Goal: Task Accomplishment & Management: Manage account settings

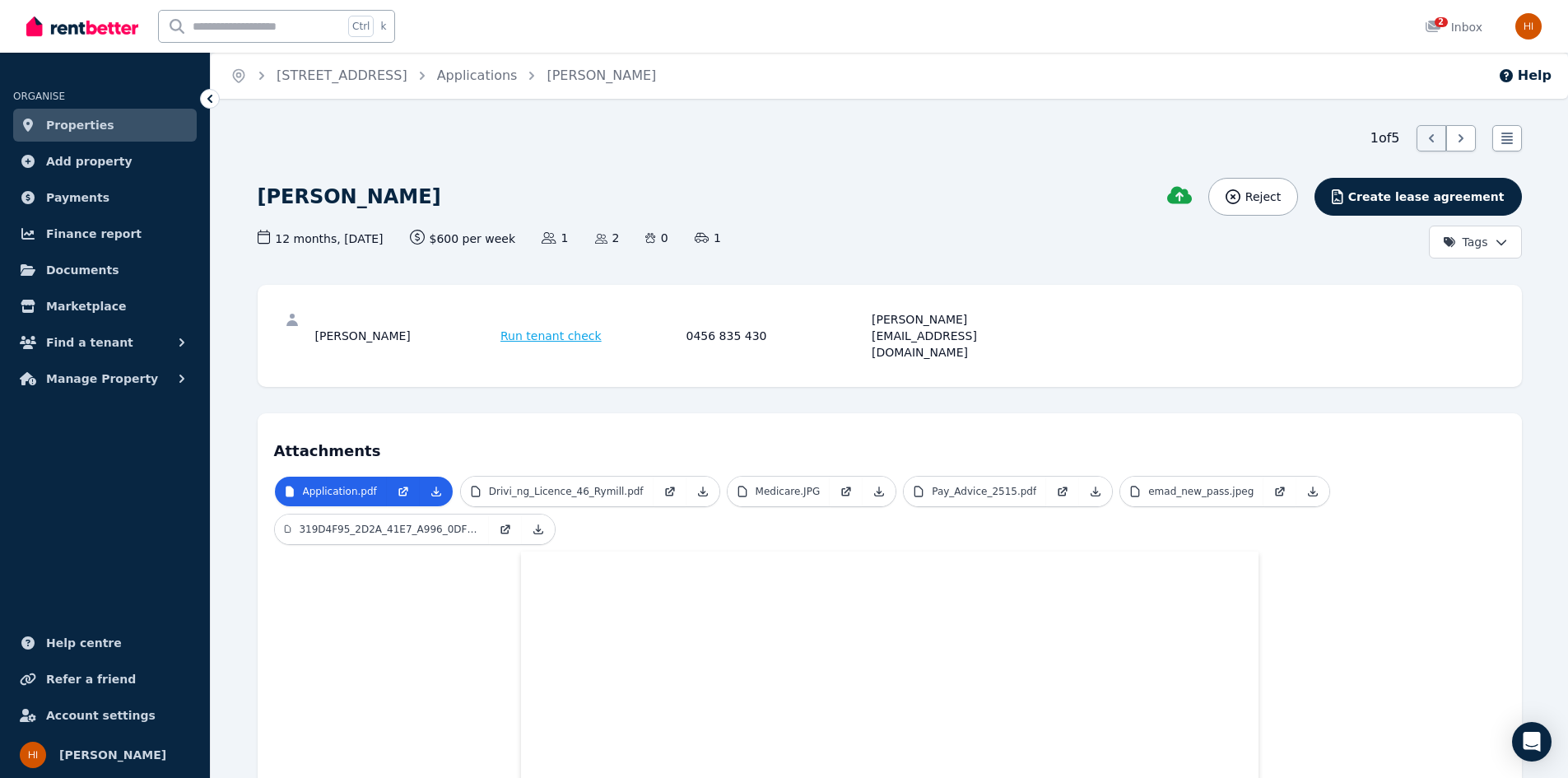
click at [77, 118] on span "Properties" at bounding box center [80, 125] width 68 height 20
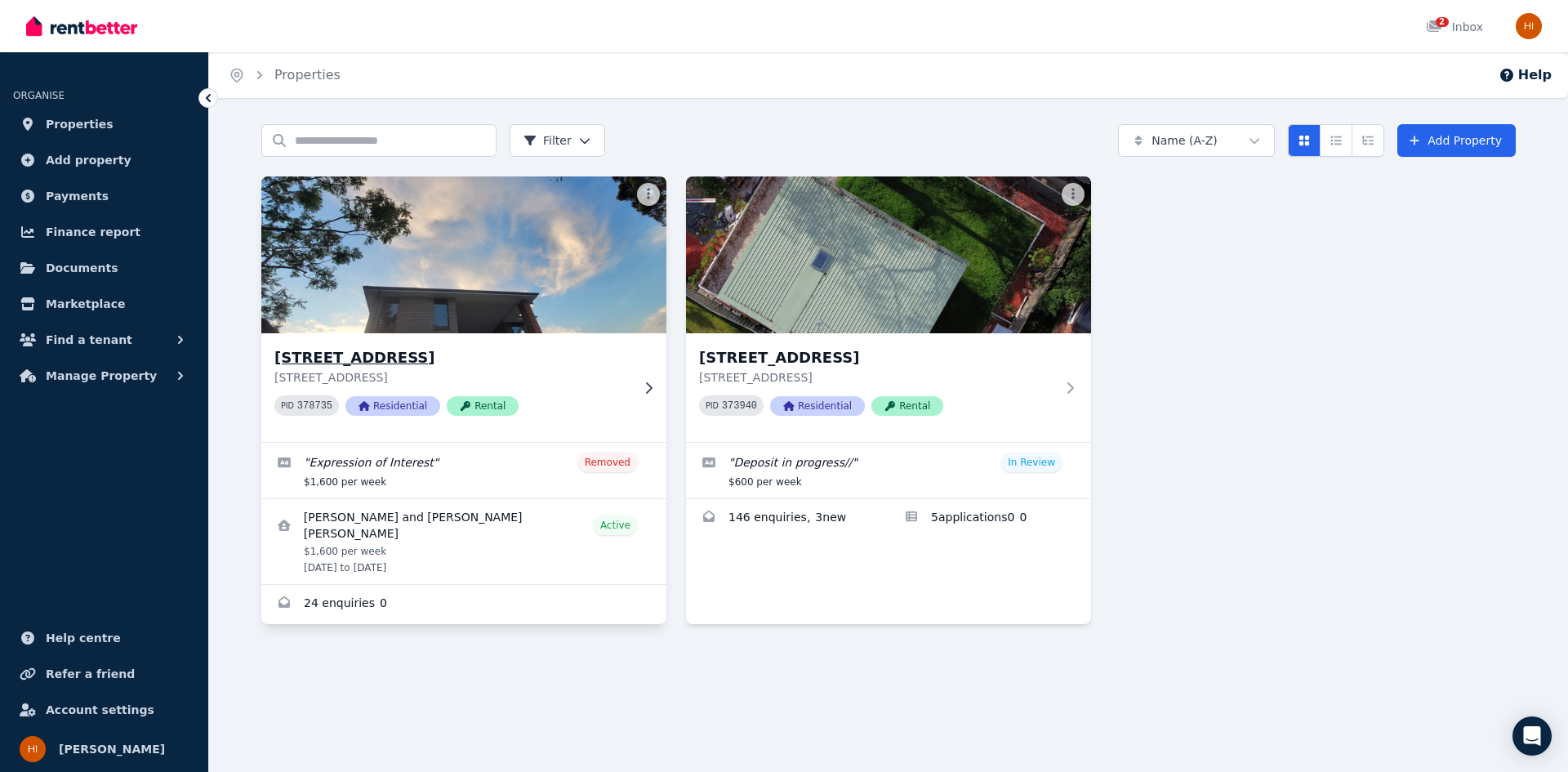
click at [570, 384] on p "[STREET_ADDRESS]" at bounding box center [452, 377] width 356 height 16
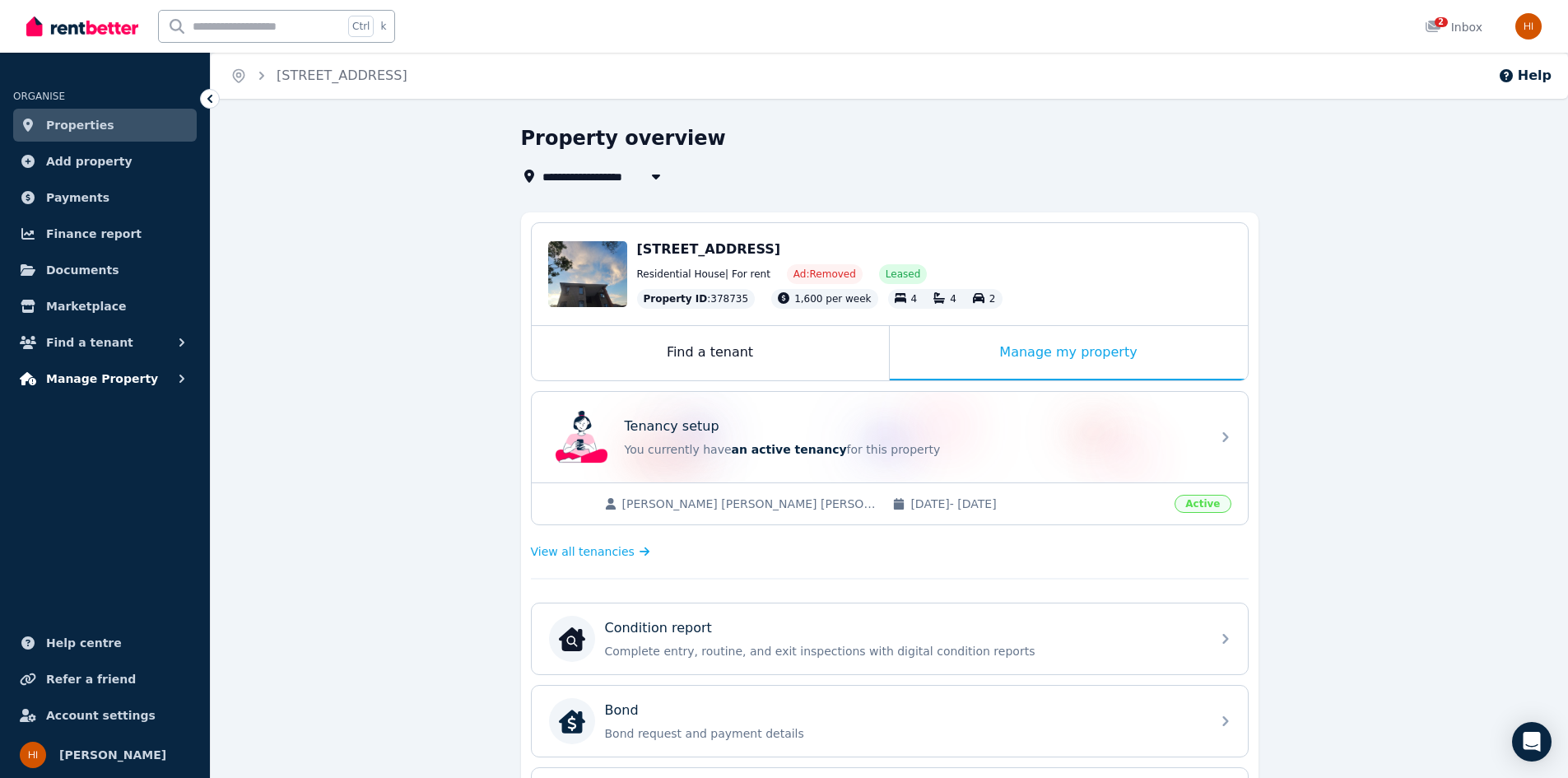
click at [102, 379] on span "Manage Property" at bounding box center [102, 379] width 112 height 20
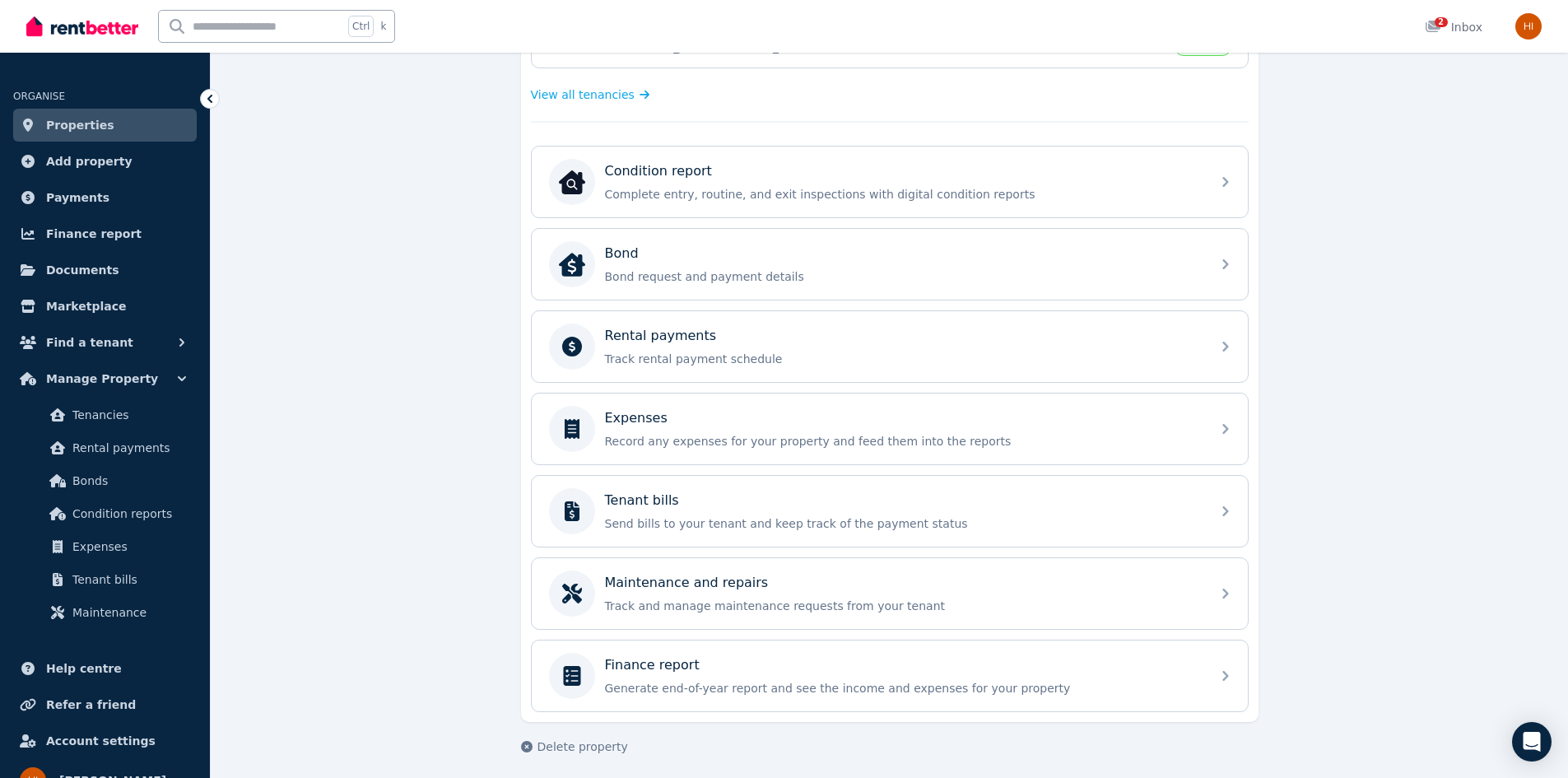
scroll to position [463, 0]
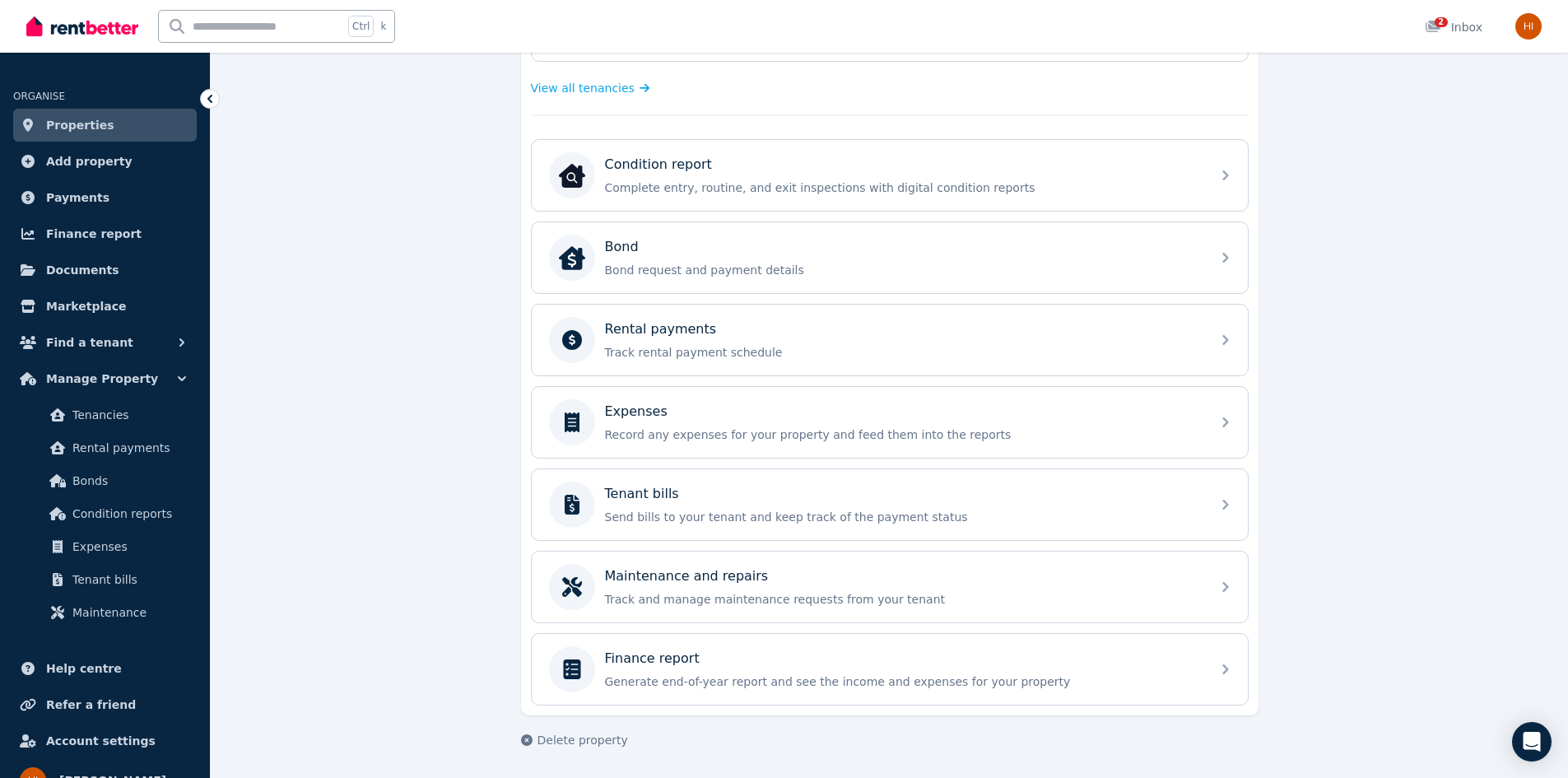
click at [101, 128] on link "Properties" at bounding box center [105, 125] width 184 height 33
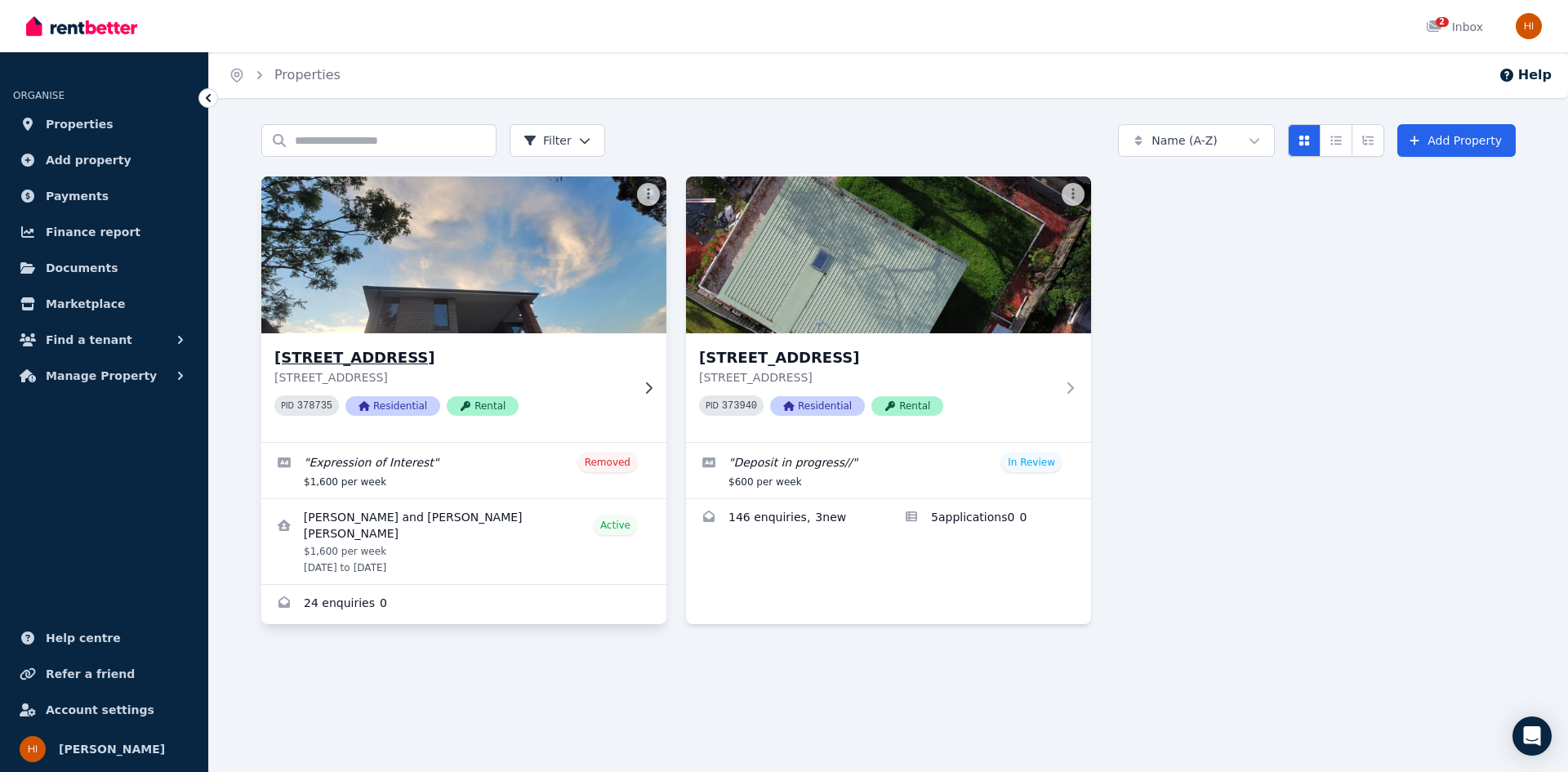
click at [552, 361] on h3 "[STREET_ADDRESS]" at bounding box center [452, 358] width 356 height 23
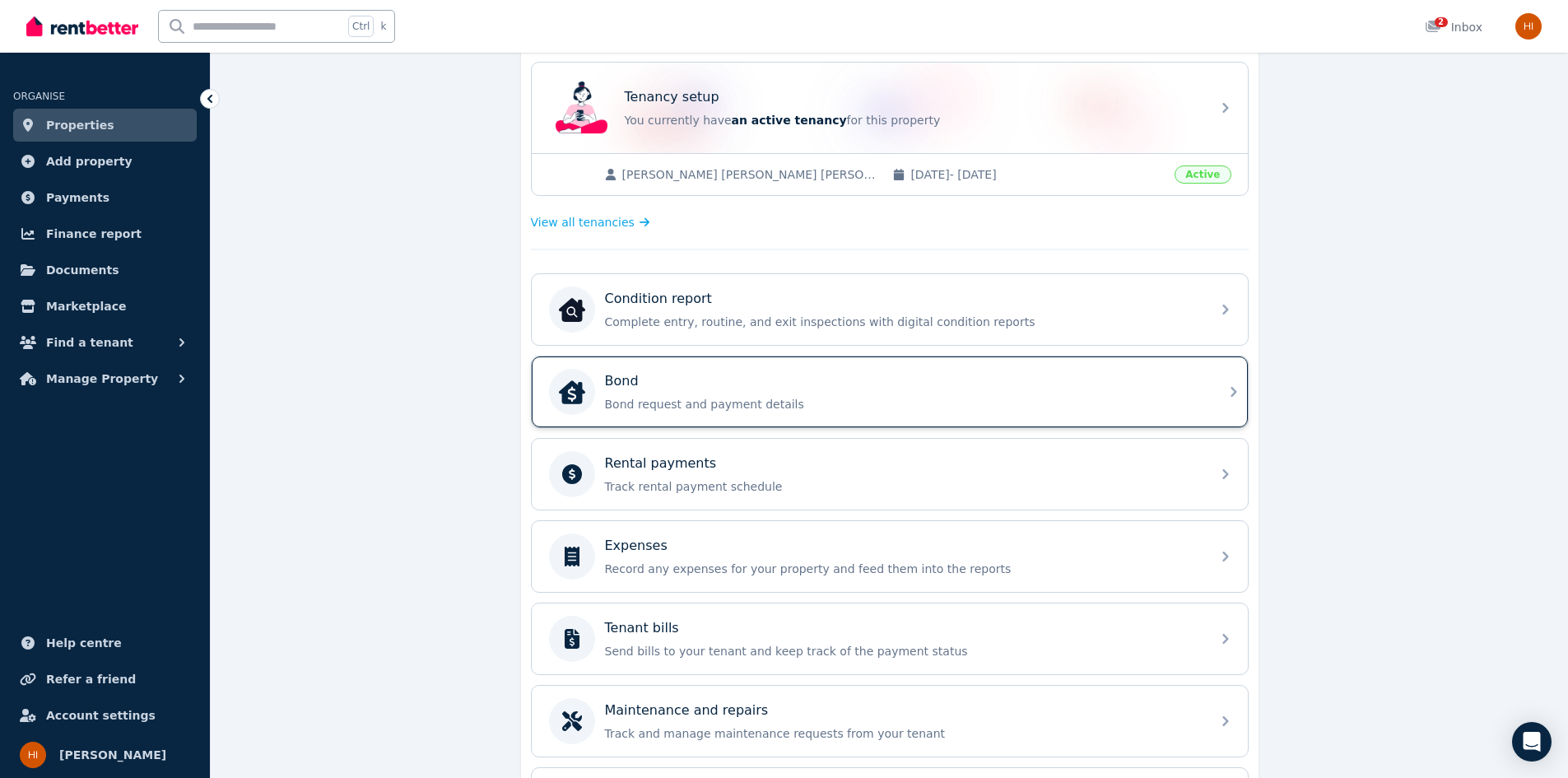
scroll to position [463, 0]
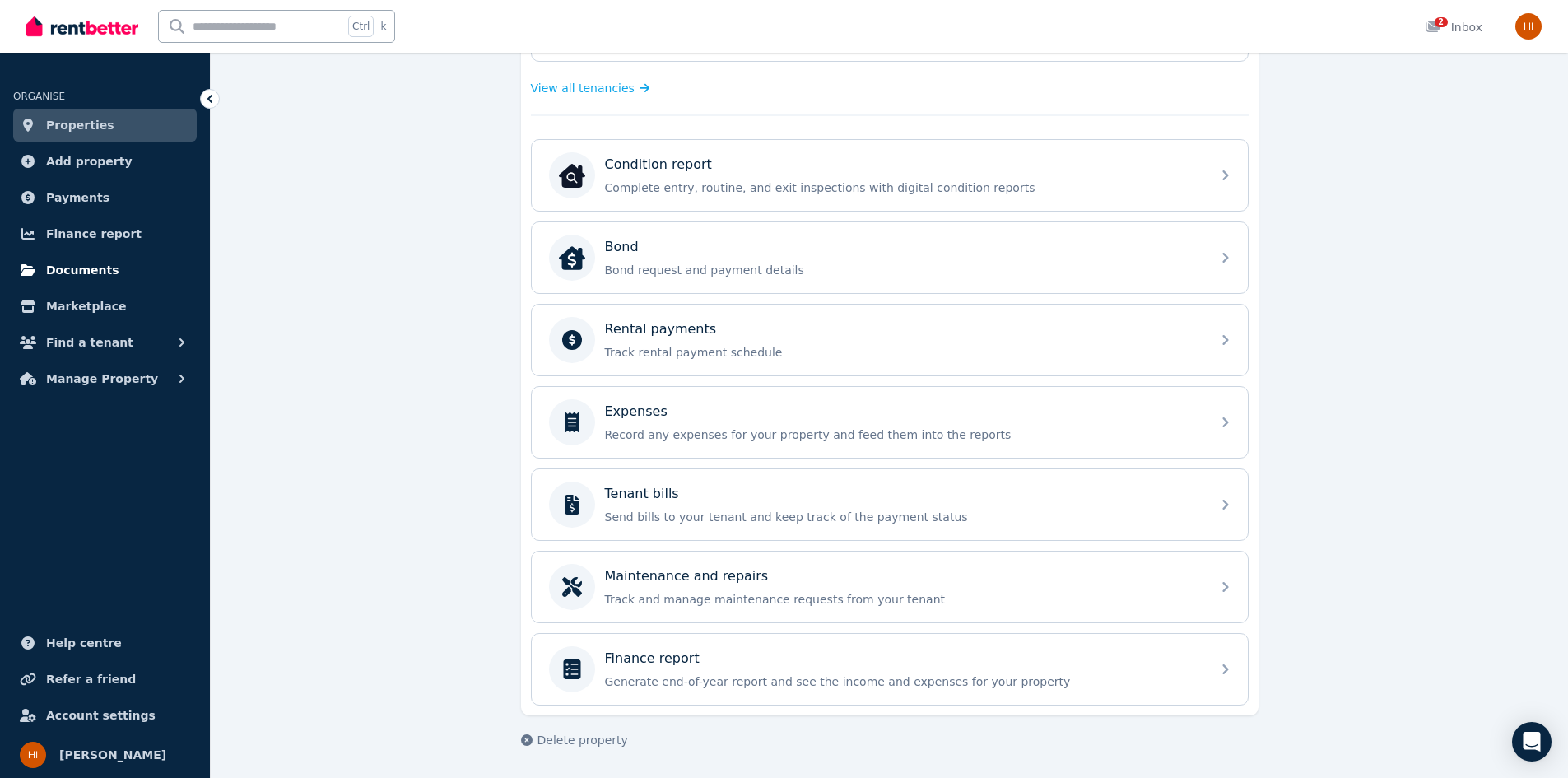
click at [81, 272] on span "Documents" at bounding box center [83, 270] width 73 height 20
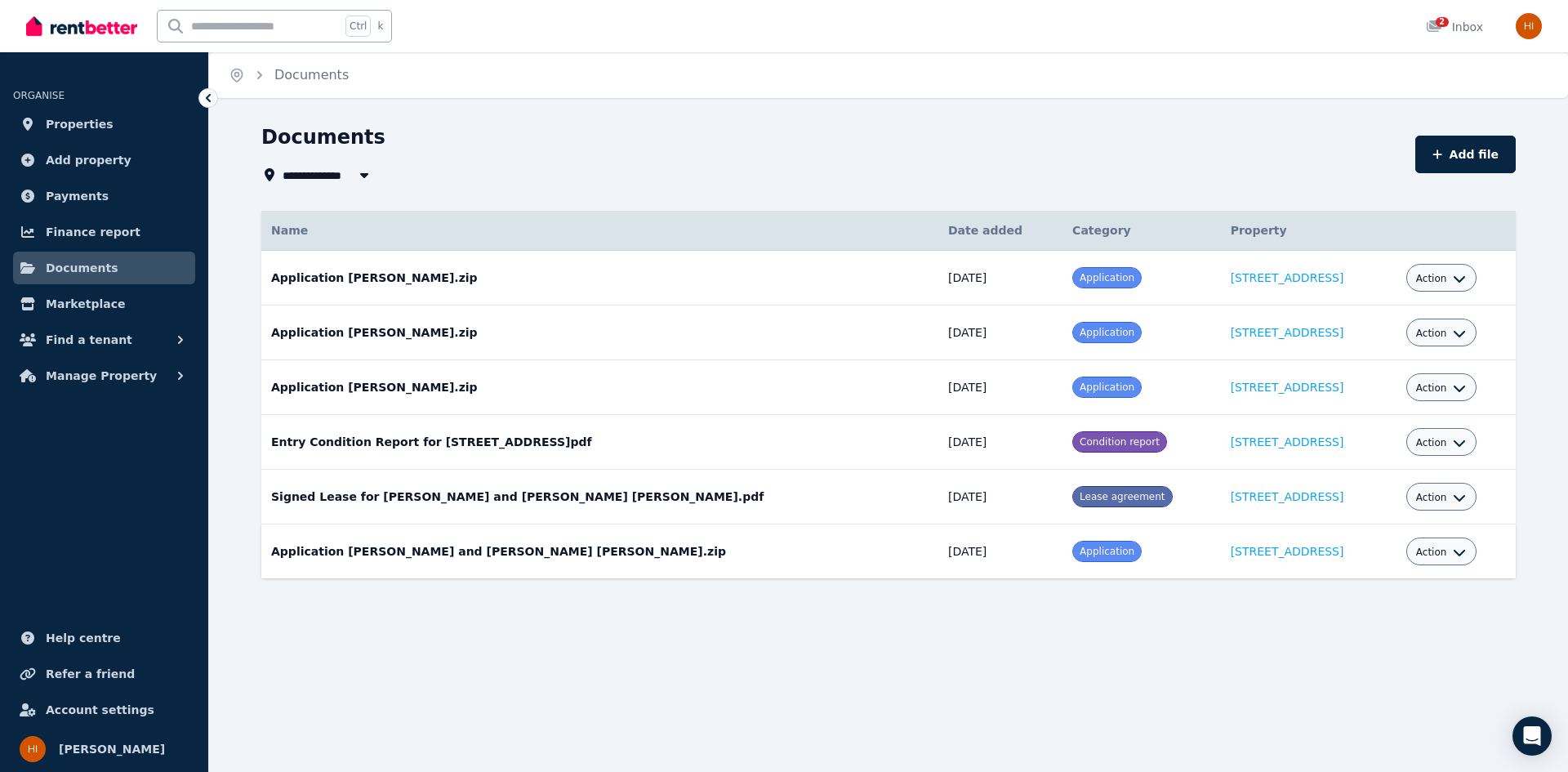
click at [1453, 549] on icon "button" at bounding box center [1460, 552] width 13 height 13
click at [1339, 623] on link "View" at bounding box center [1390, 618] width 157 height 30
click at [1453, 550] on icon "button" at bounding box center [1460, 552] width 13 height 13
click at [1335, 614] on link "View" at bounding box center [1390, 618] width 157 height 30
click at [1230, 547] on link "[STREET_ADDRESS]" at bounding box center [1287, 552] width 113 height 13
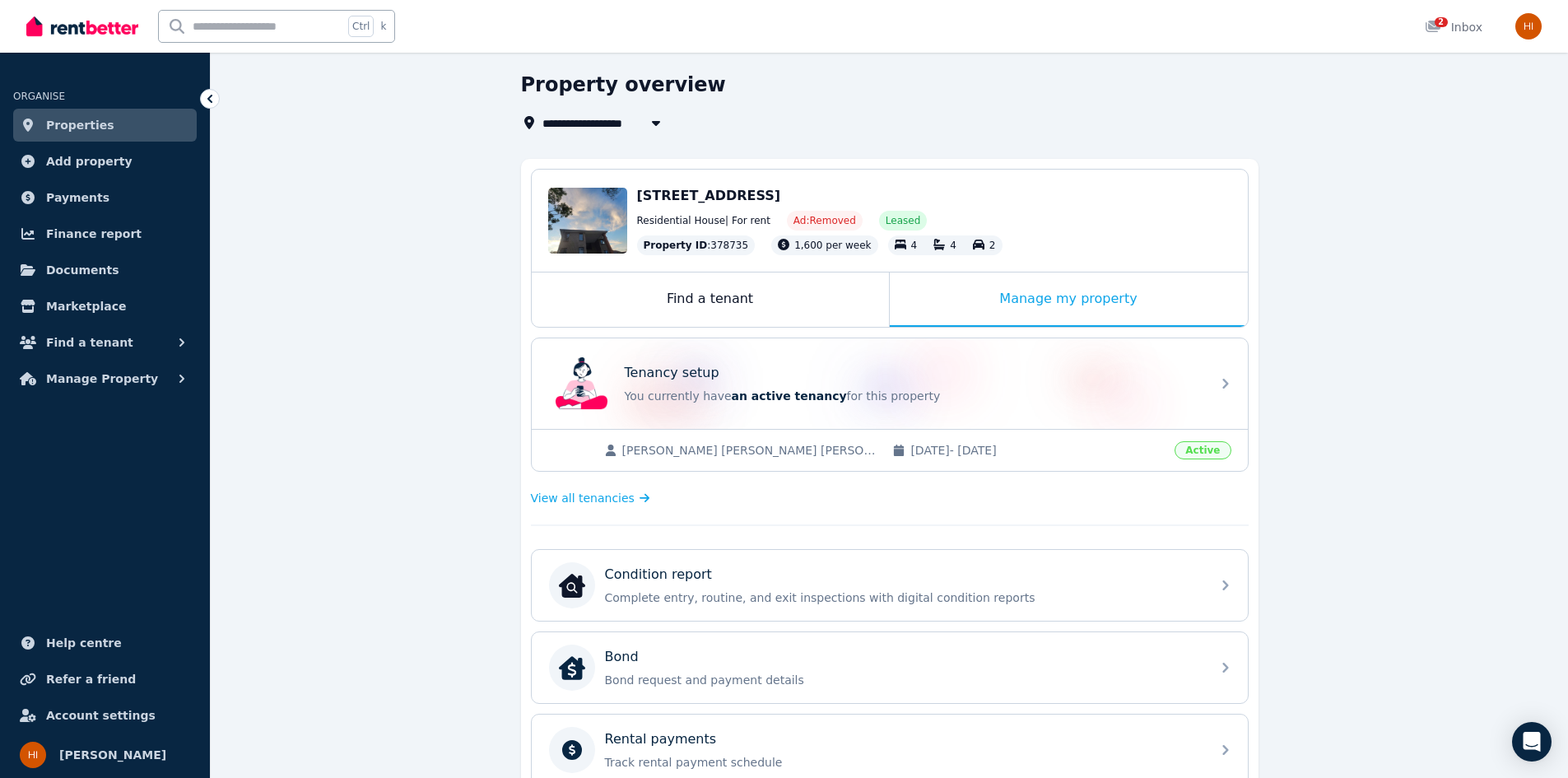
scroll to position [82, 0]
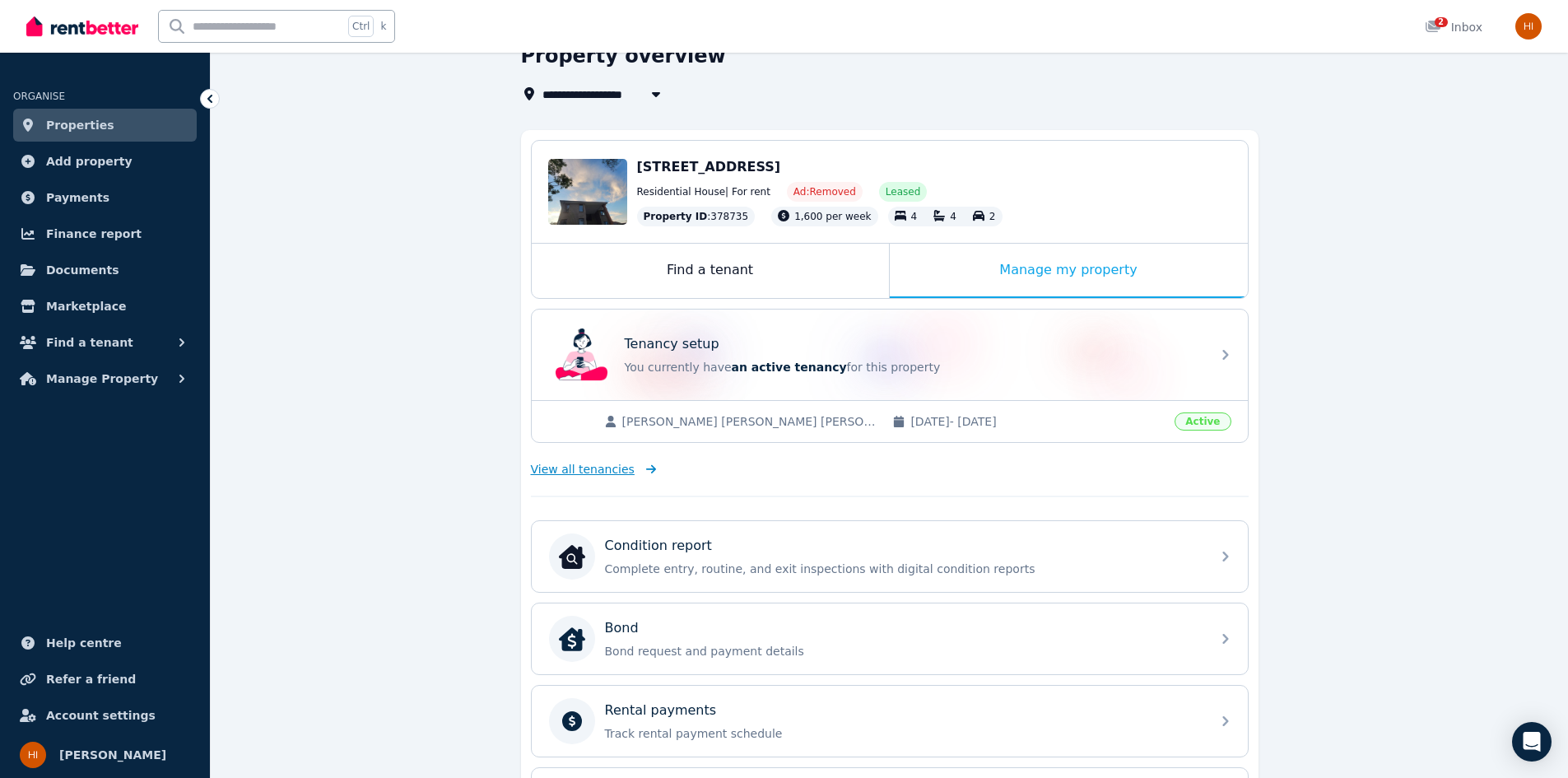
click at [600, 464] on span "View all tenancies" at bounding box center [582, 469] width 104 height 17
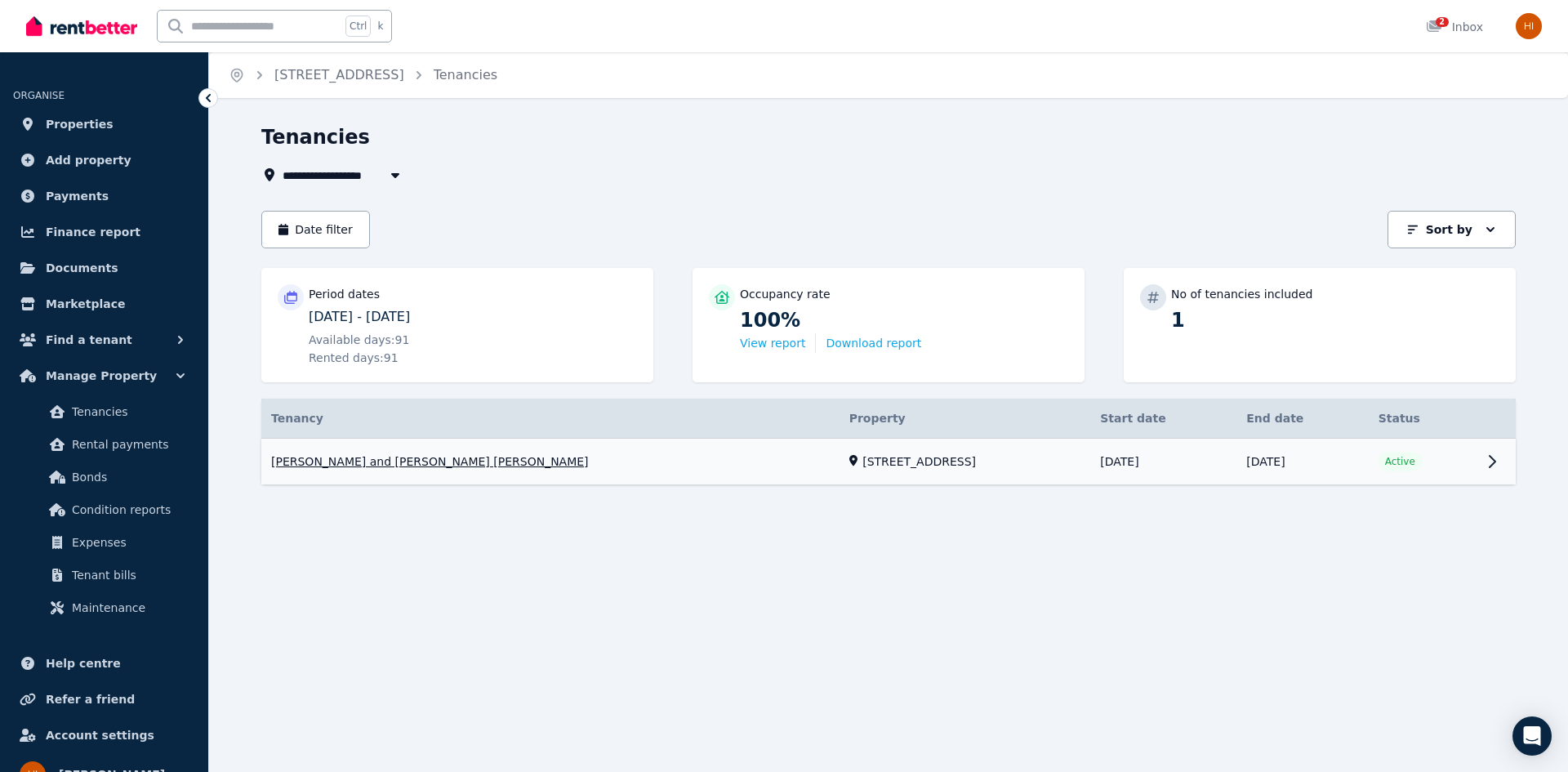
click at [398, 463] on link "View property details" at bounding box center [888, 462] width 1254 height 47
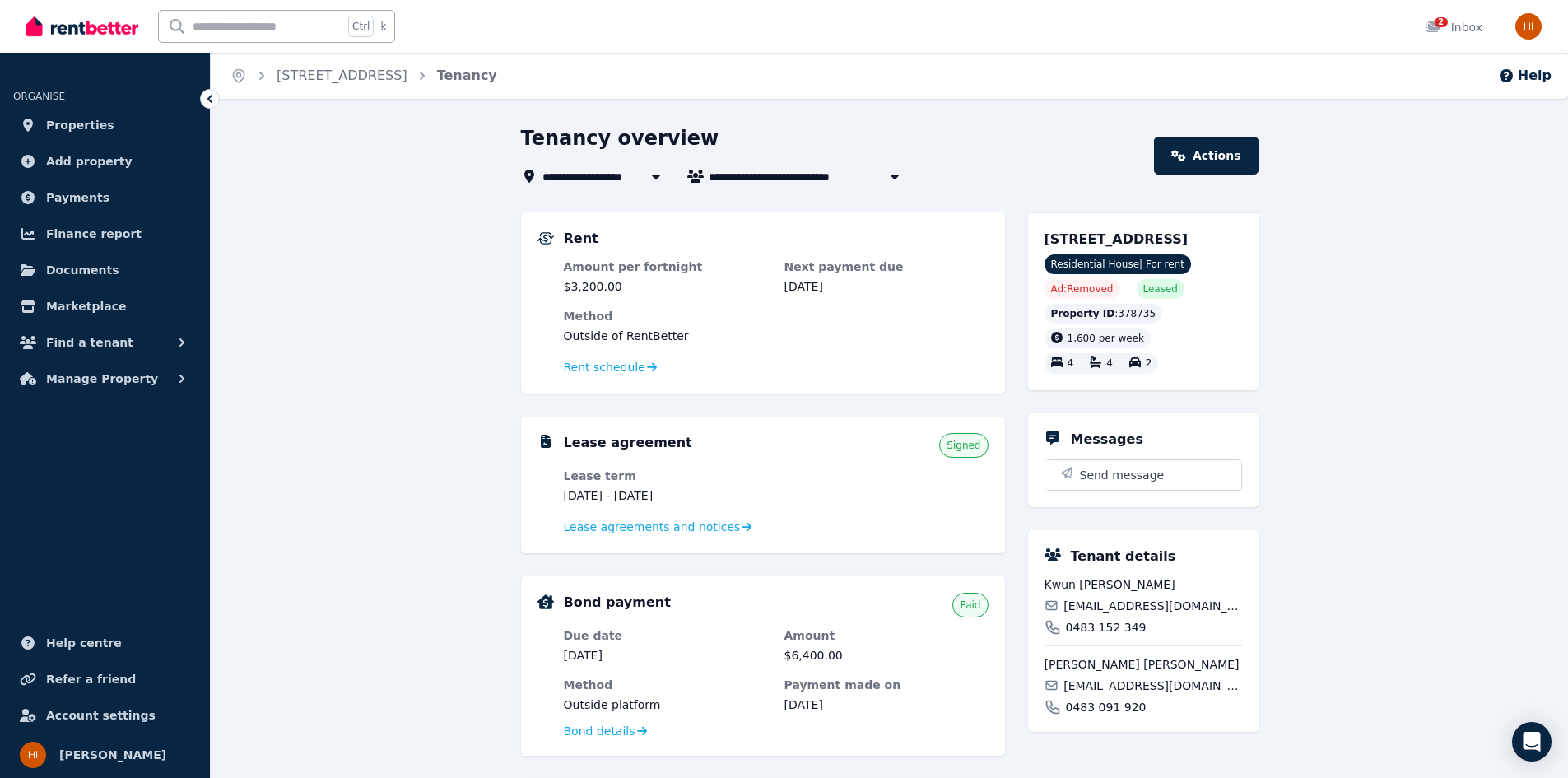
click at [899, 180] on icon "button" at bounding box center [895, 176] width 17 height 13
type input "**********"
click at [942, 162] on div "**********" at bounding box center [832, 156] width 624 height 61
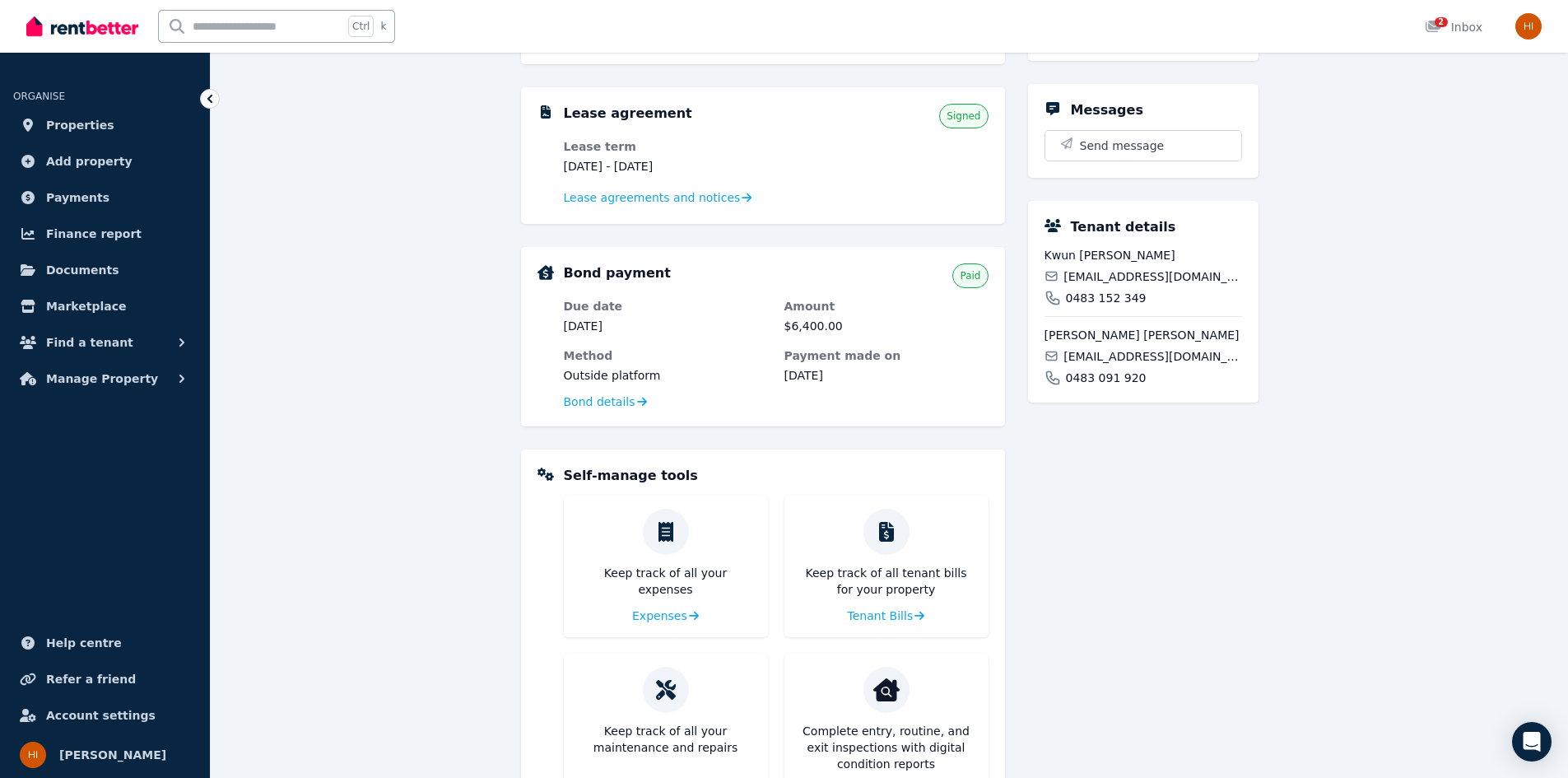
scroll to position [409, 0]
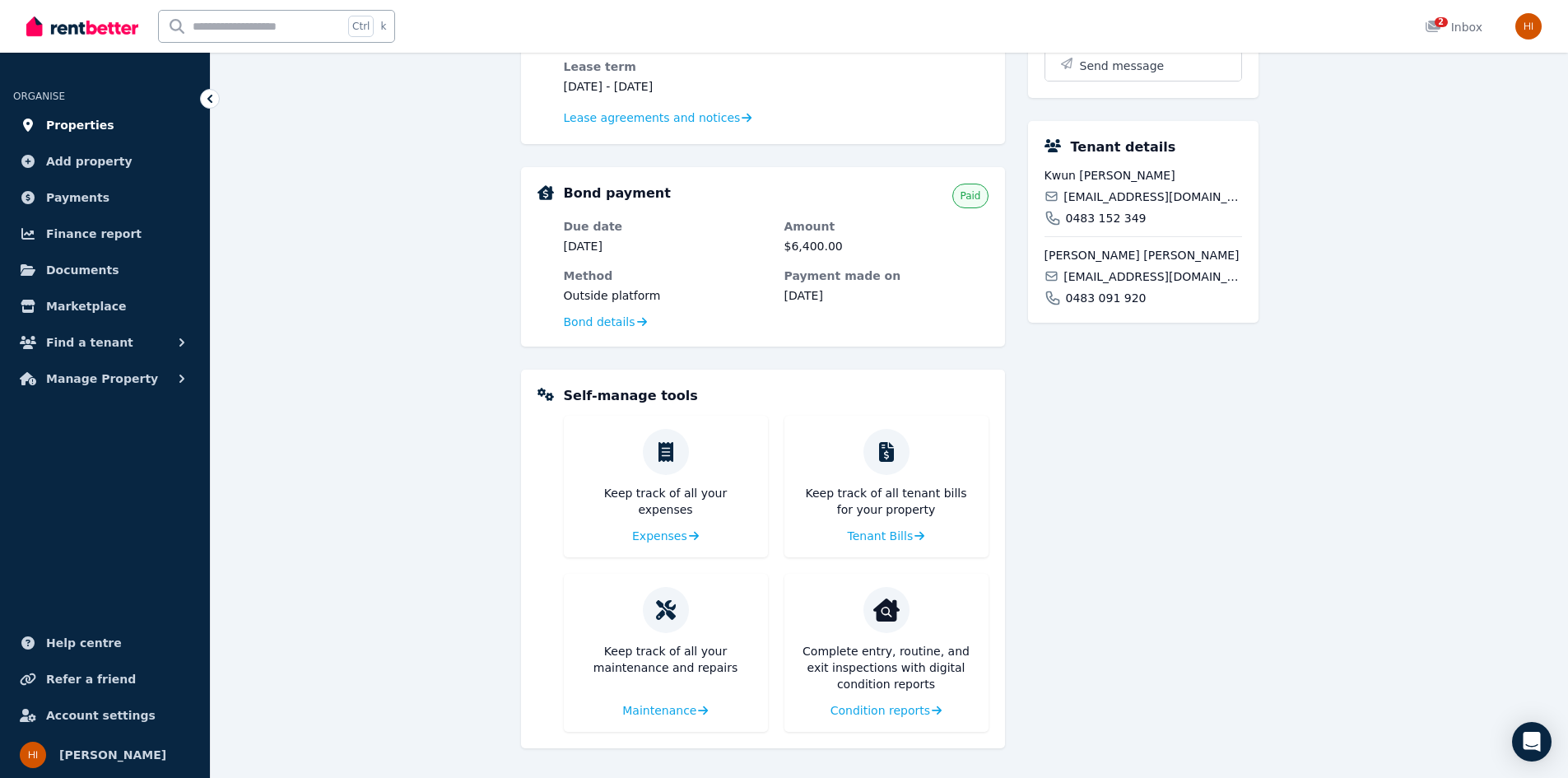
click at [48, 122] on span "Properties" at bounding box center [80, 125] width 68 height 20
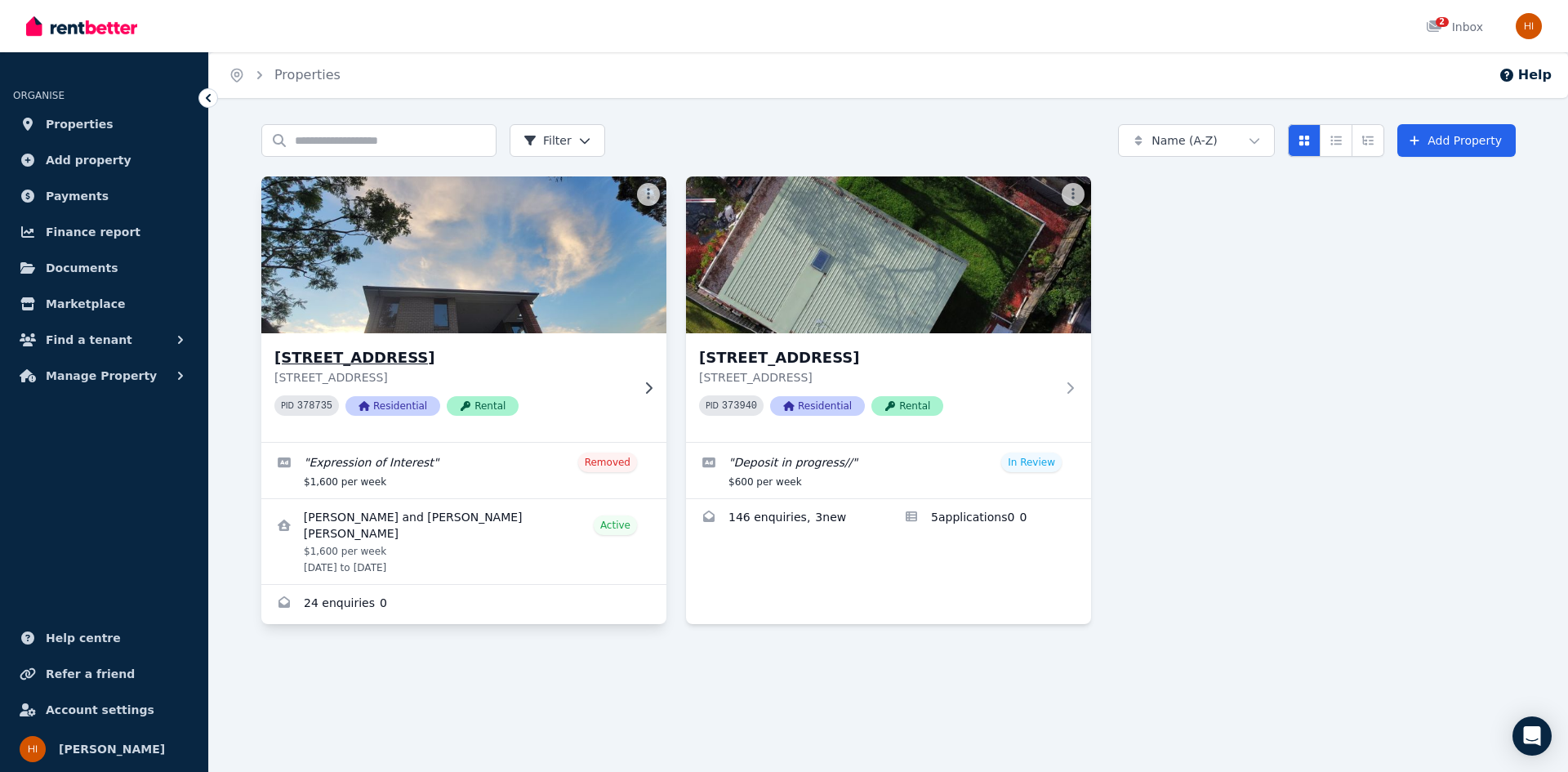
click at [460, 404] on icon at bounding box center [465, 406] width 10 height 10
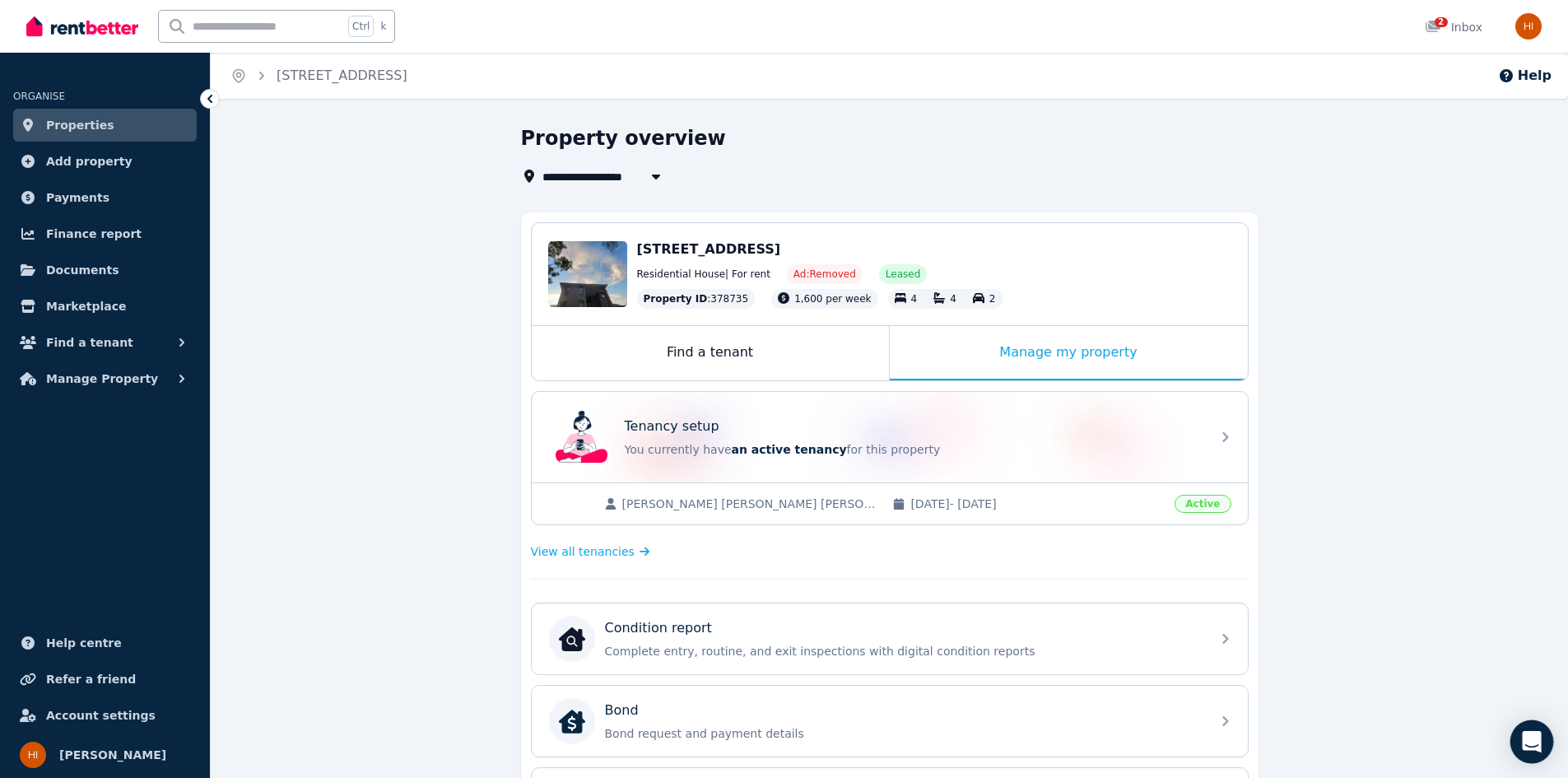
click at [1540, 736] on icon "Open Intercom Messenger" at bounding box center [1532, 742] width 22 height 22
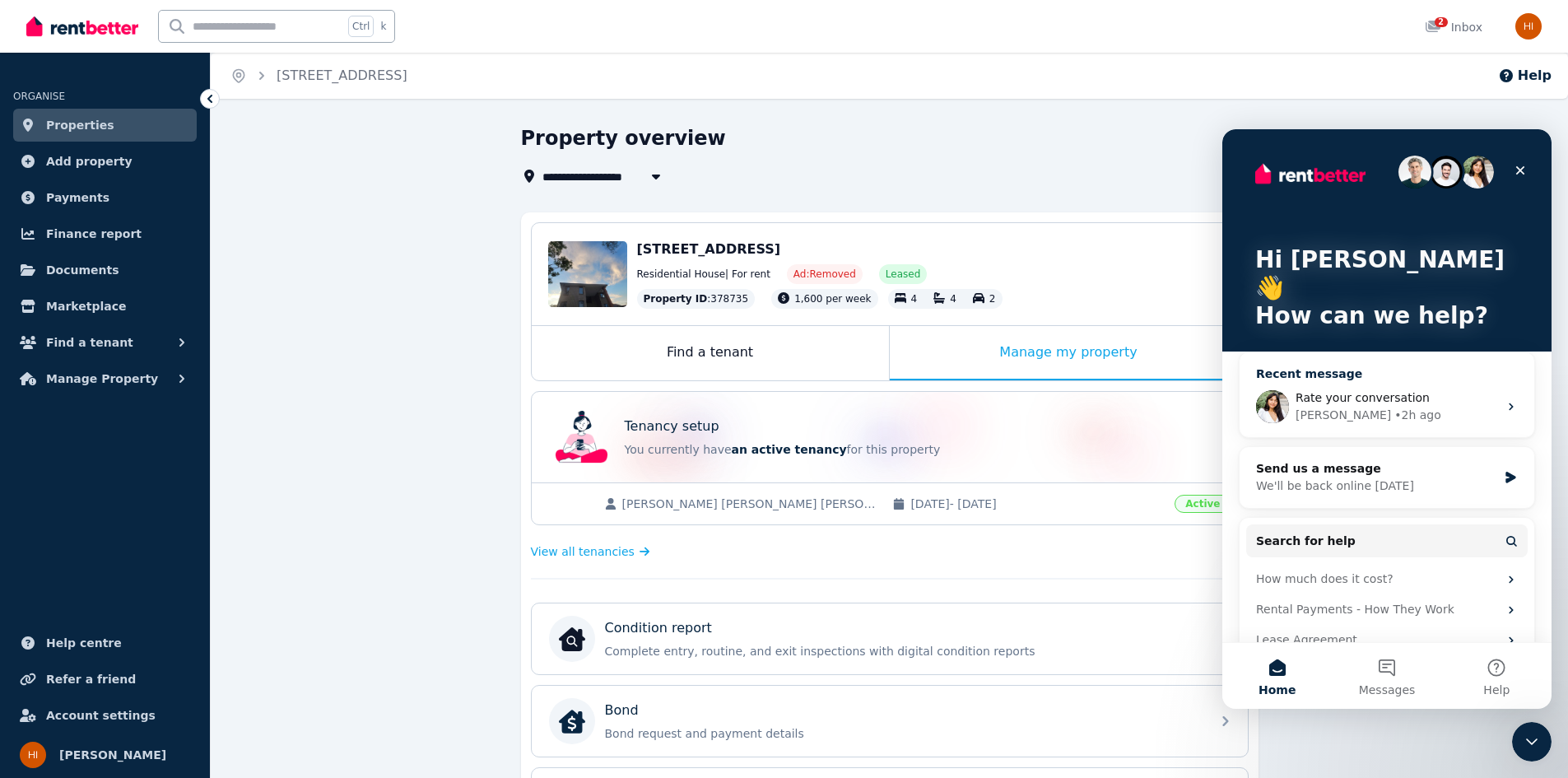
click at [1416, 407] on div "[PERSON_NAME] • 2h ago" at bounding box center [1397, 415] width 202 height 17
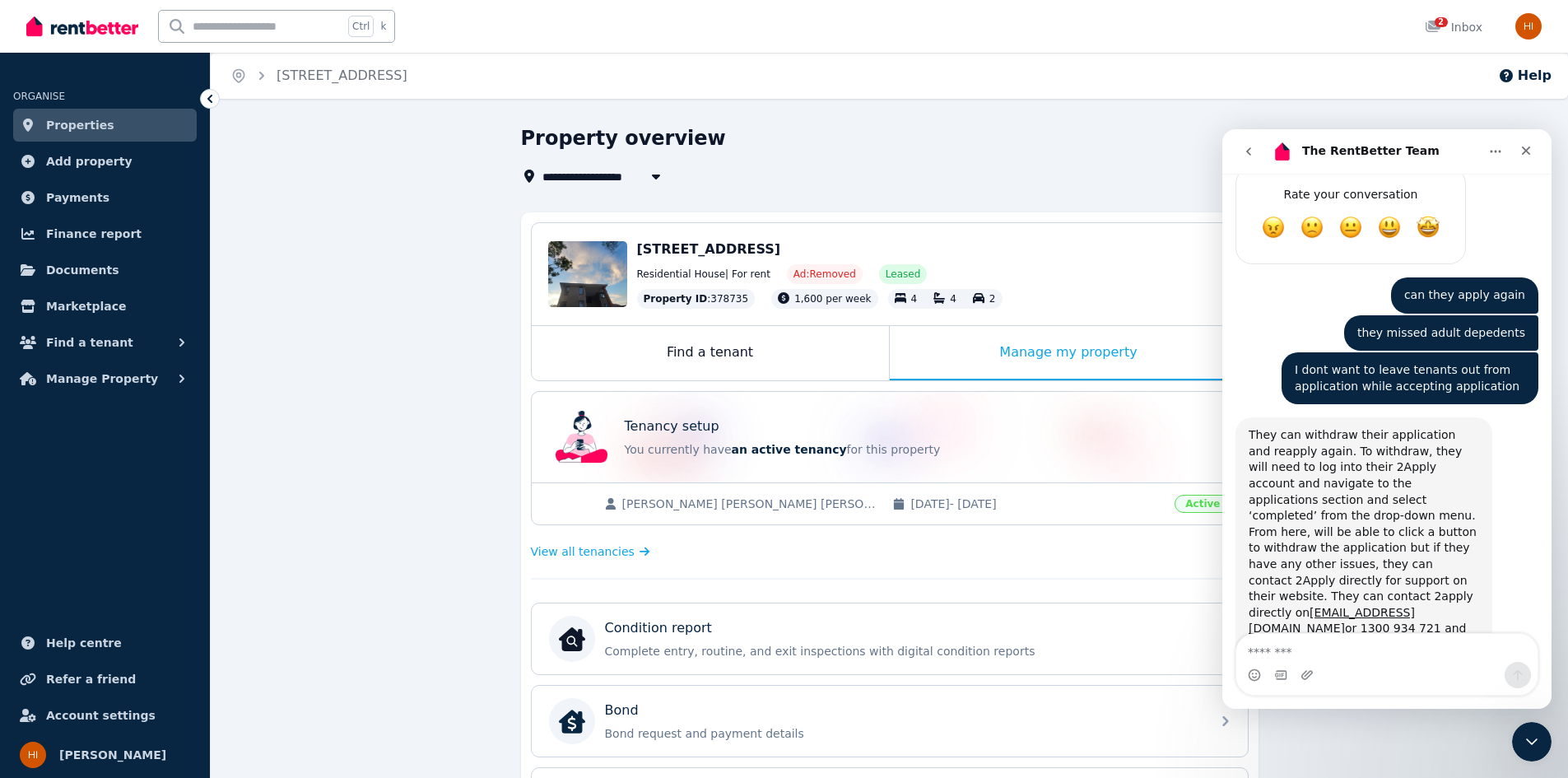
scroll to position [1945, 0]
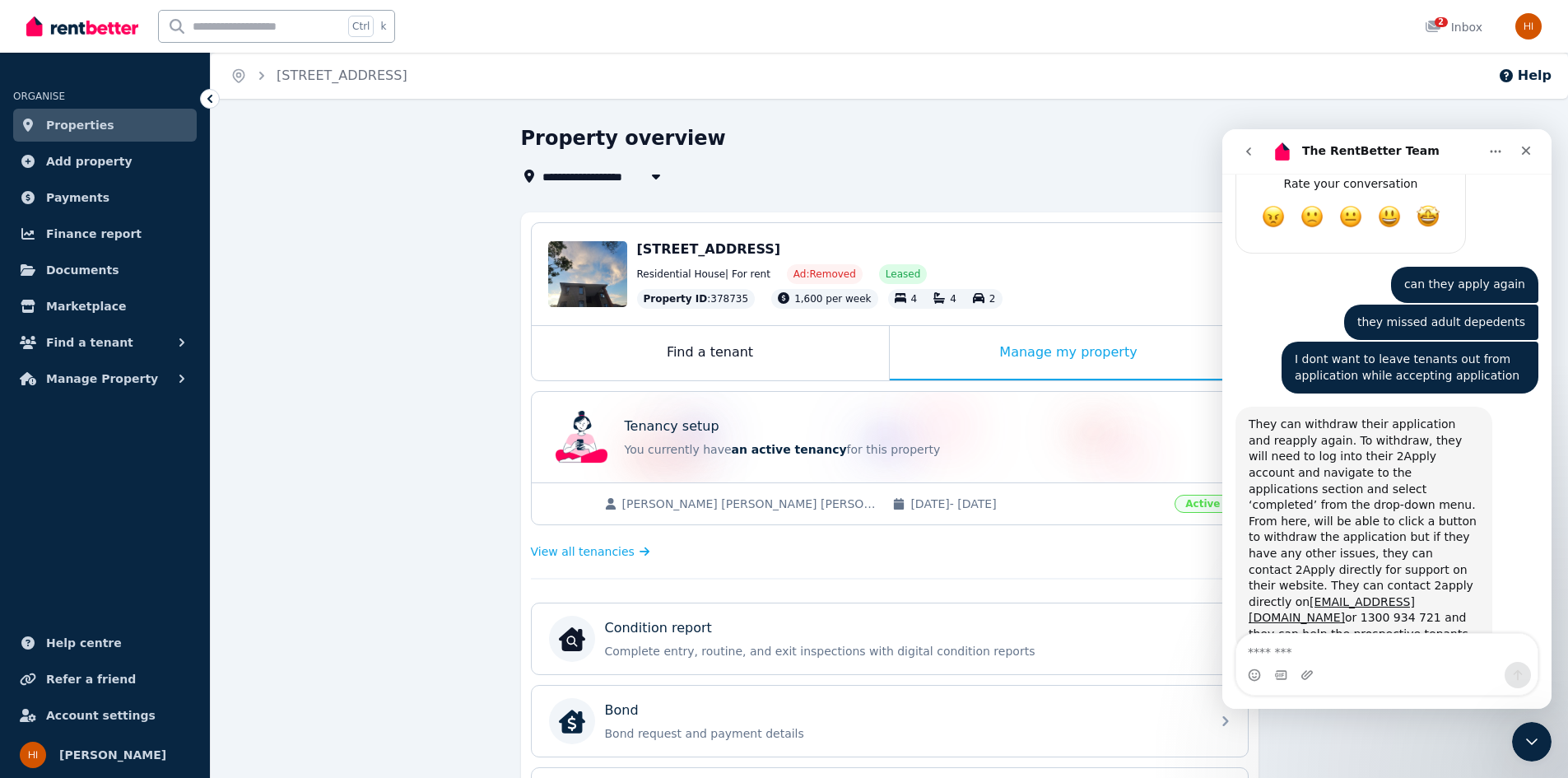
click at [1399, 651] on textarea "Message…" at bounding box center [1387, 648] width 302 height 28
type textarea "**********"
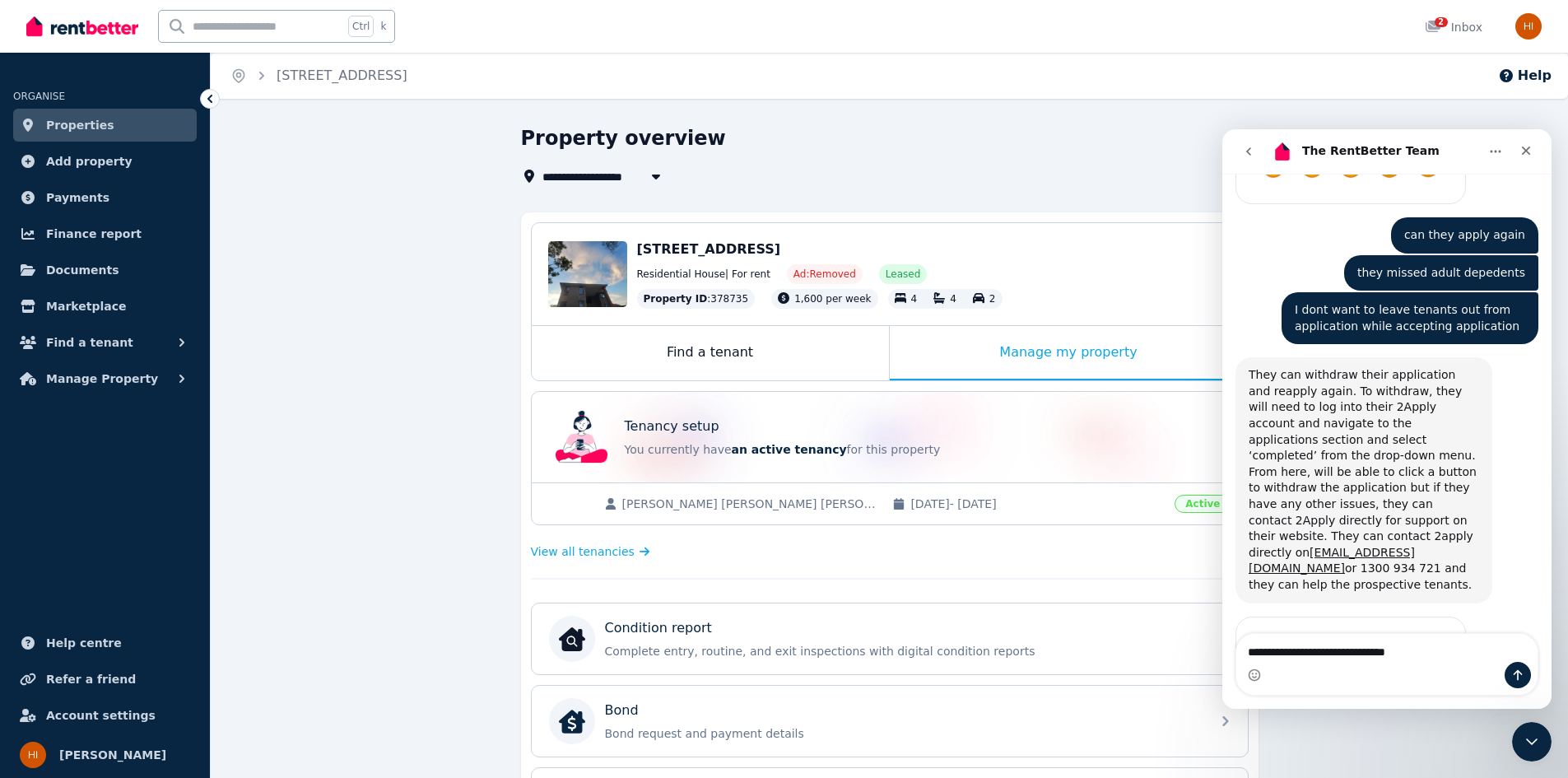
type textarea "**********"
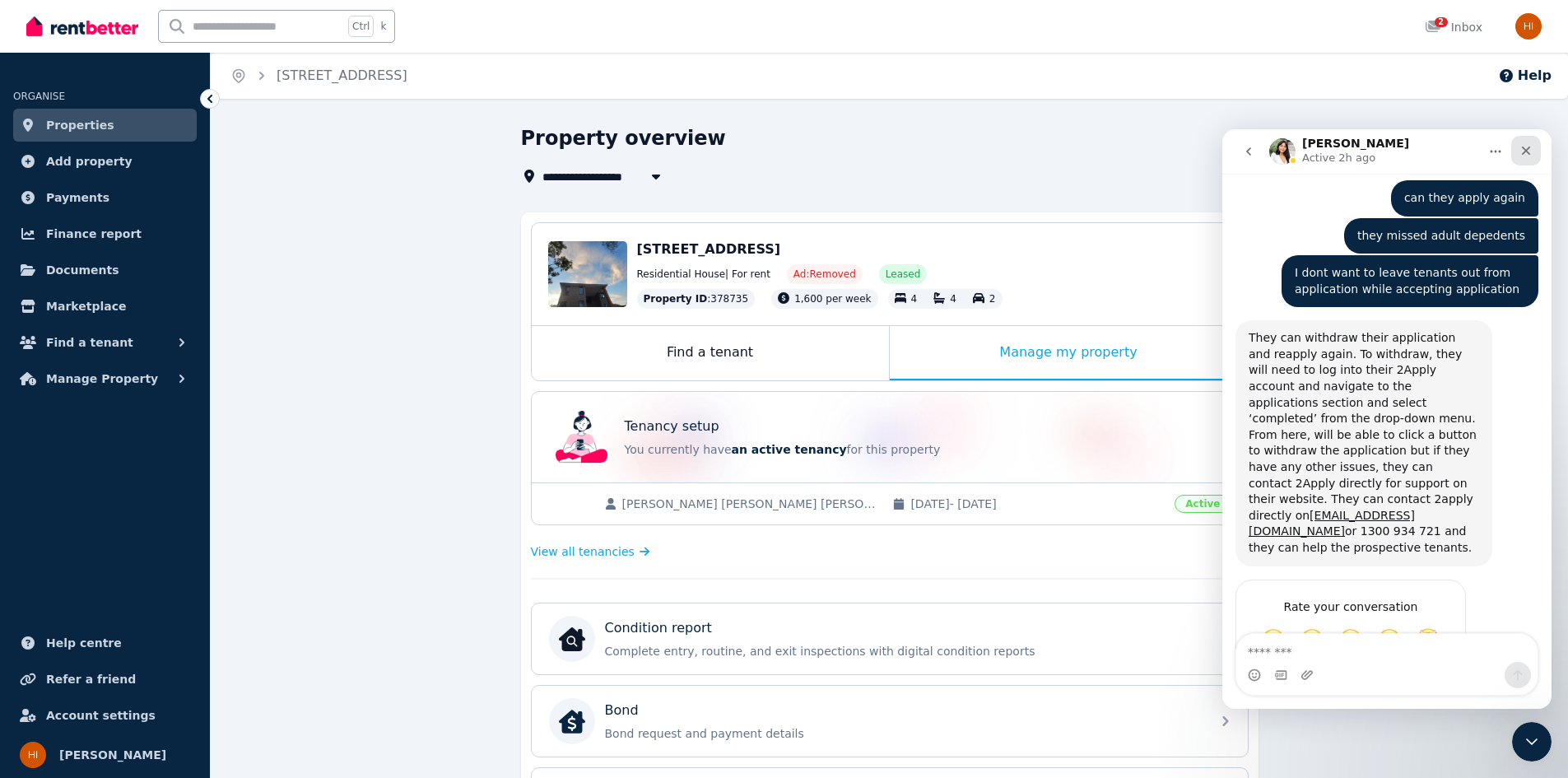
click at [1526, 144] on icon "Close" at bounding box center [1526, 151] width 13 height 13
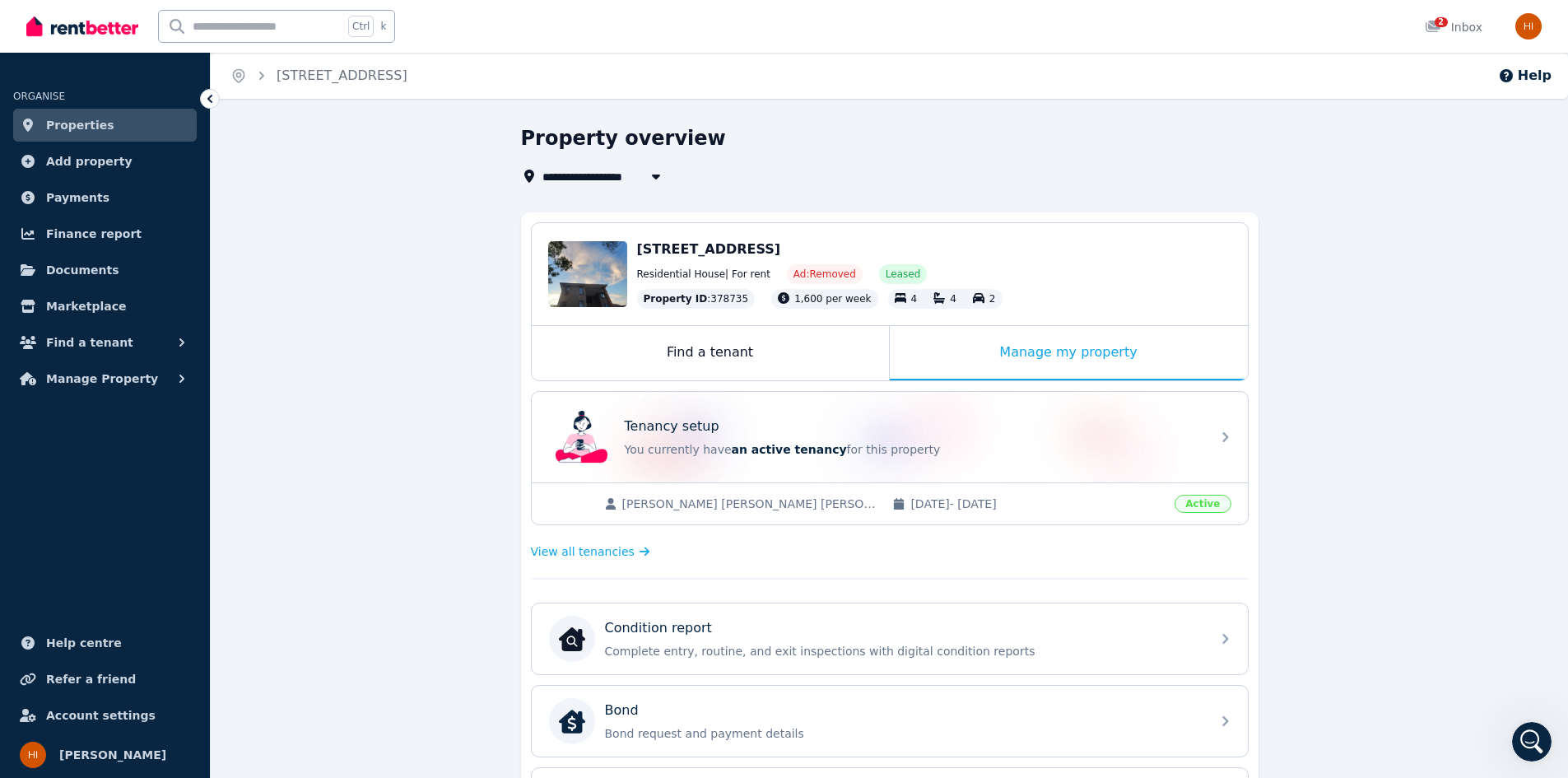
click at [85, 119] on span "Properties" at bounding box center [80, 125] width 68 height 20
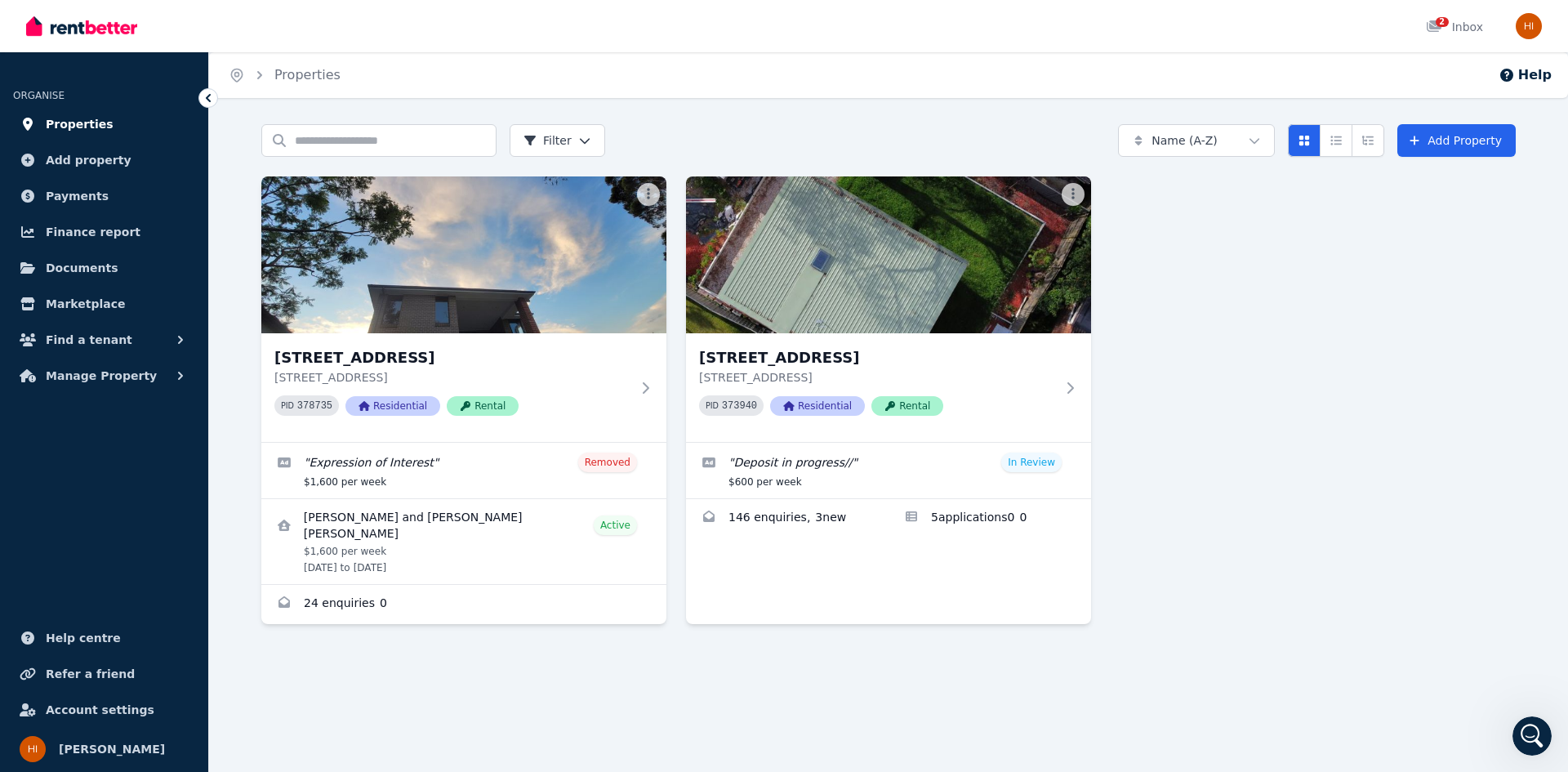
click at [86, 125] on span "Properties" at bounding box center [80, 124] width 67 height 20
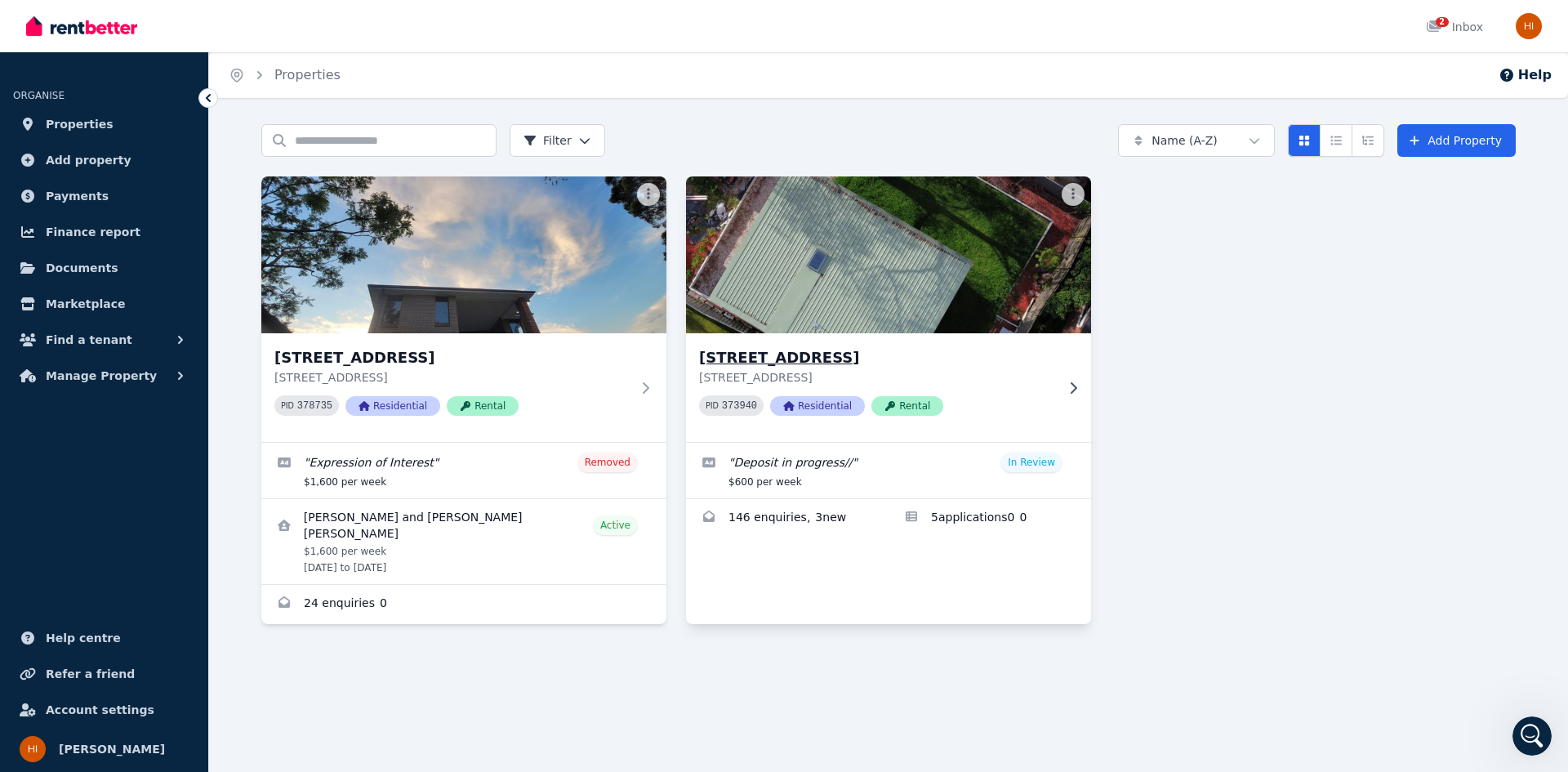
click at [1002, 361] on h3 "[STREET_ADDRESS]" at bounding box center [876, 358] width 356 height 23
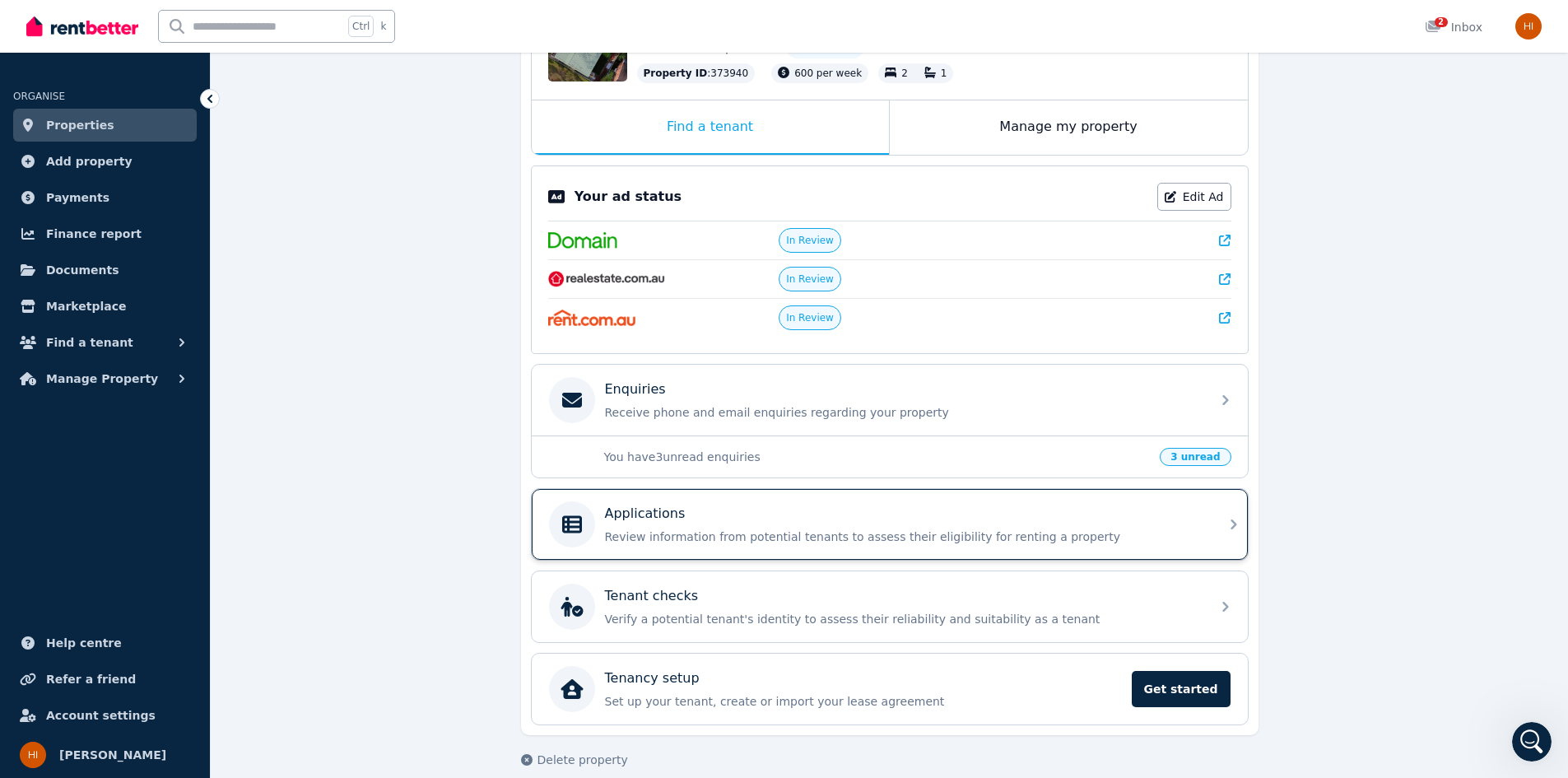
scroll to position [245, 0]
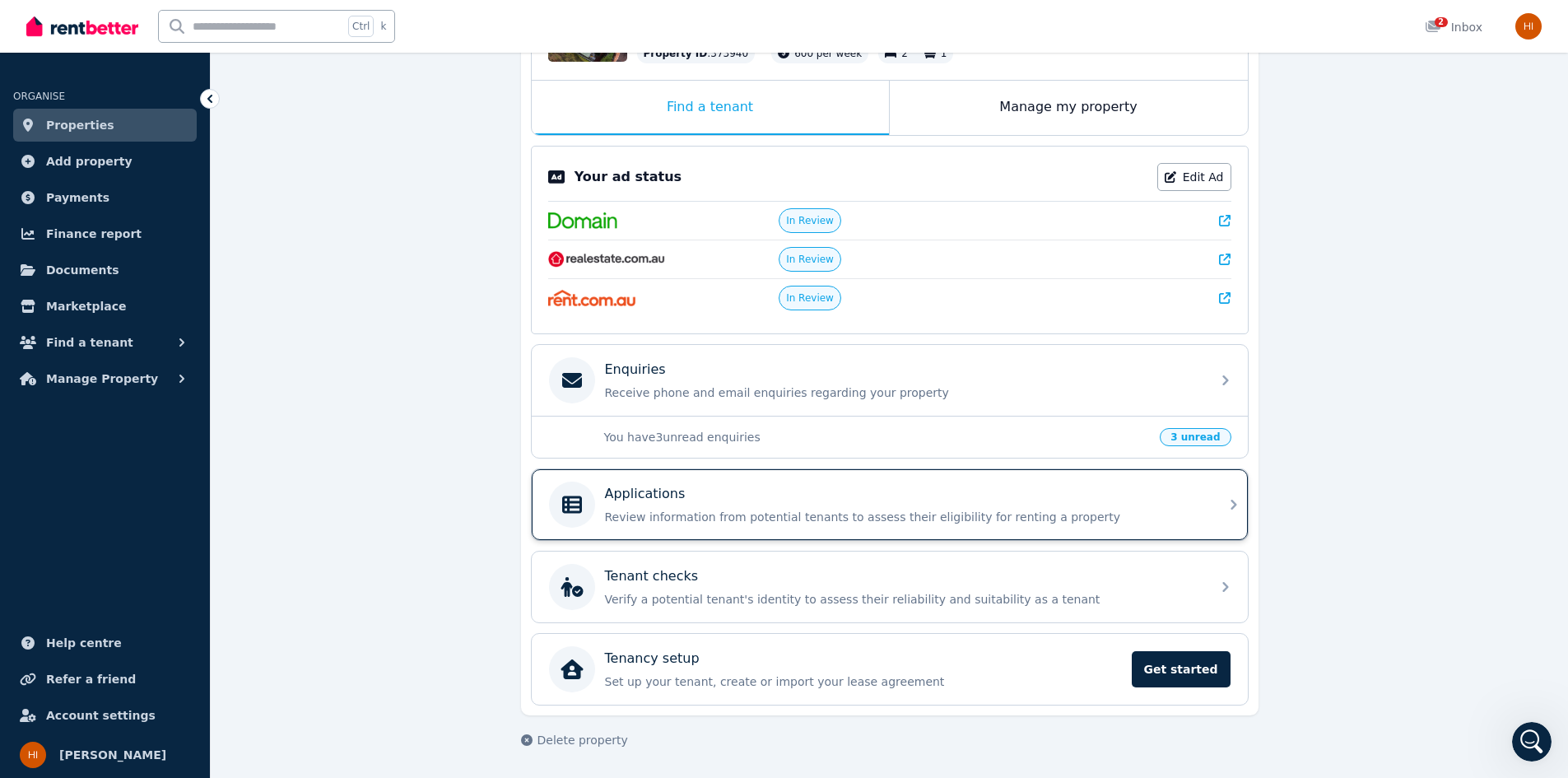
click at [951, 506] on div "Applications Review information from potential tenants to assess their eligibil…" at bounding box center [902, 505] width 596 height 41
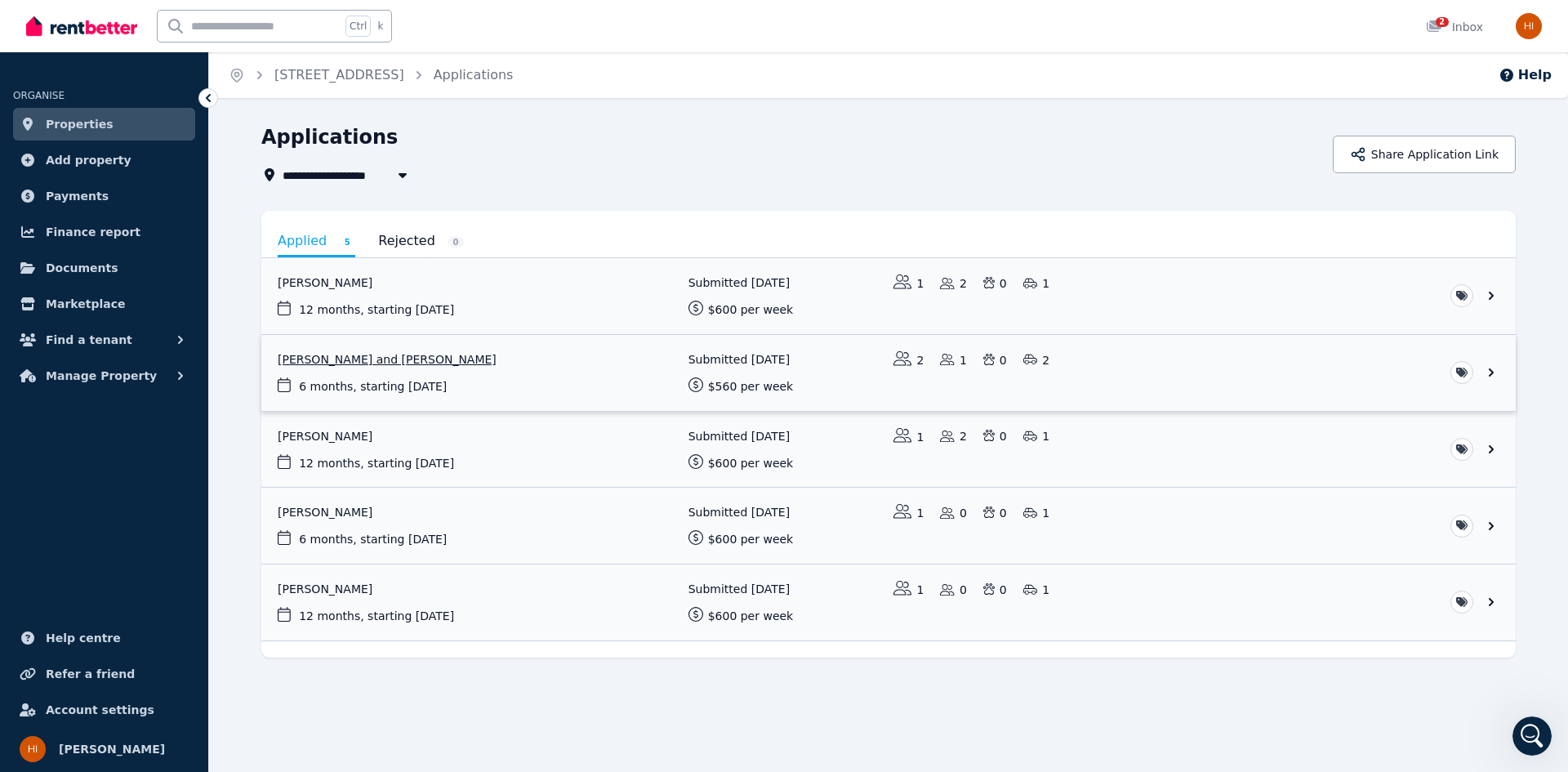
click at [377, 372] on link "View application: Ananda Galagali and Radhika Gururaja" at bounding box center [888, 372] width 1254 height 76
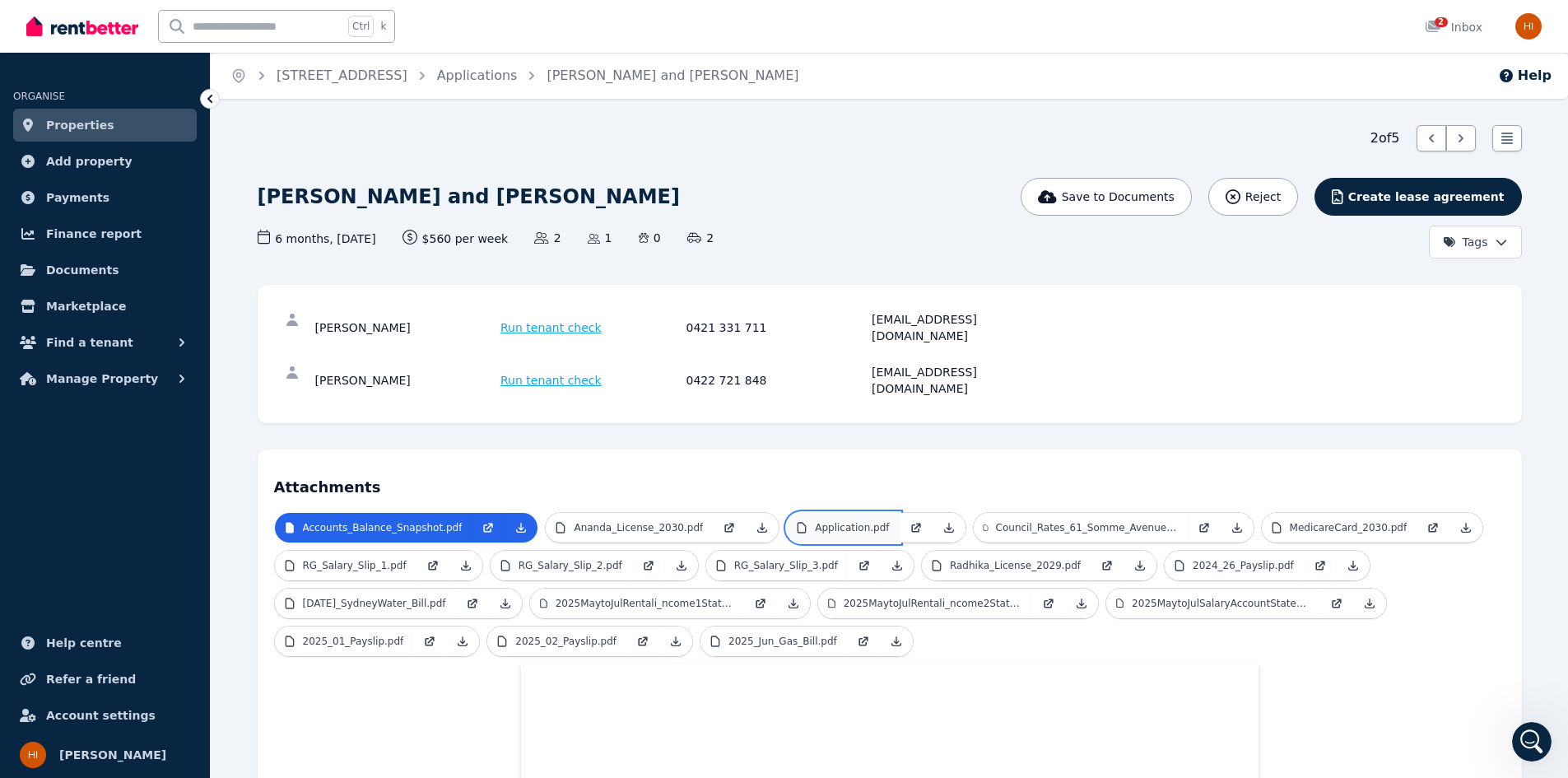
click at [852, 521] on p "Application.pdf" at bounding box center [852, 528] width 74 height 13
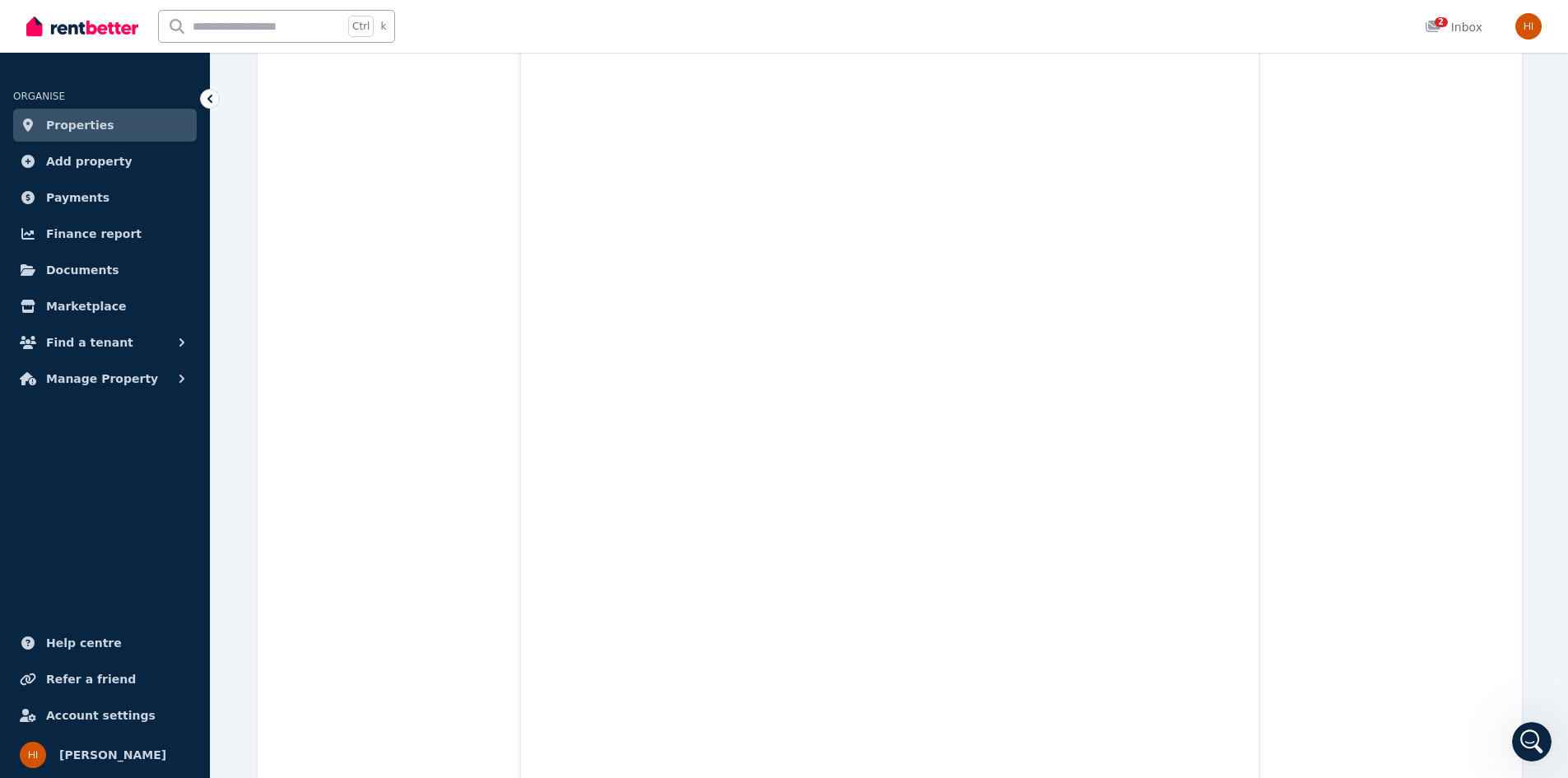
scroll to position [16870, 0]
